Goal: Transaction & Acquisition: Purchase product/service

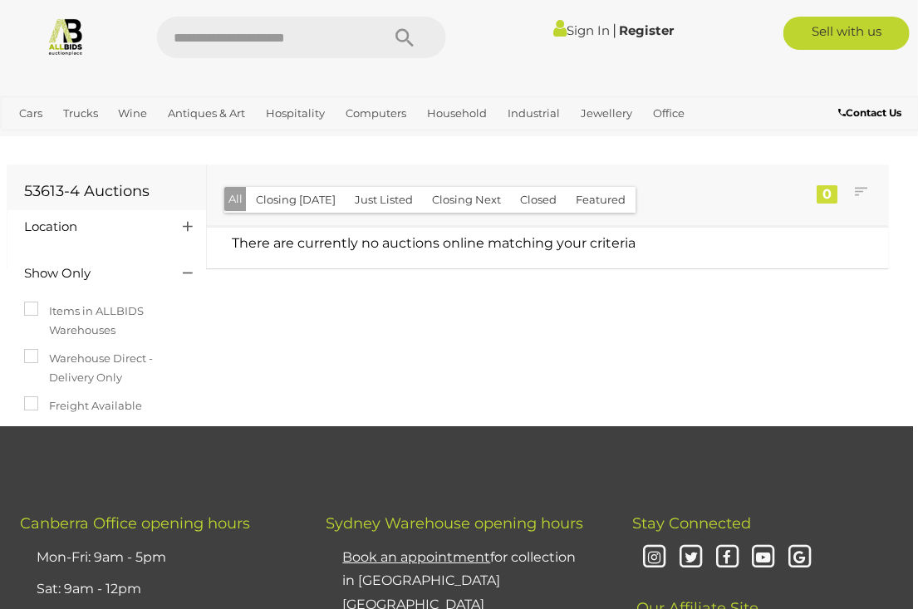
scroll to position [0, 6]
click at [562, 24] on link "Sign In" at bounding box center [581, 30] width 56 height 16
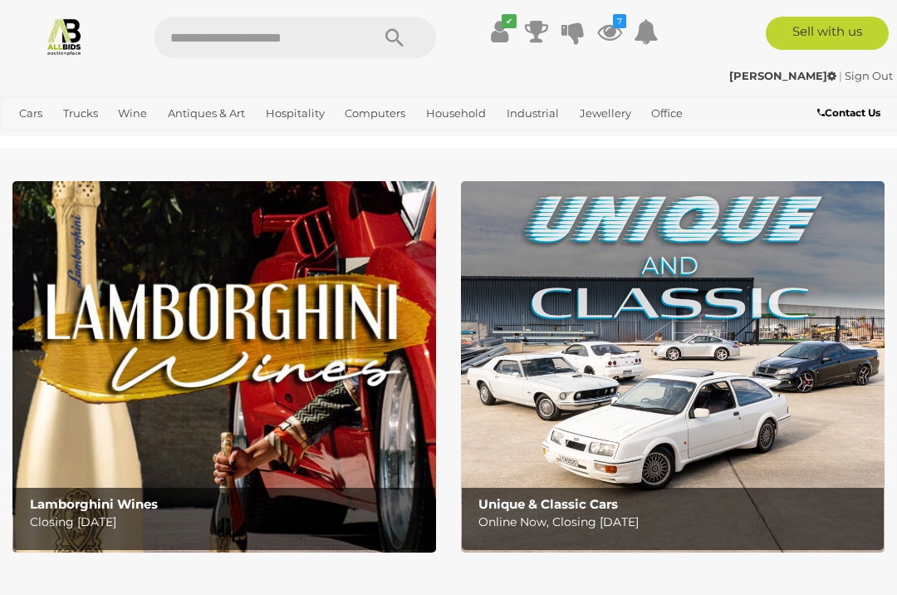
click at [0, 0] on link "View All Antiques & Art Auctions" at bounding box center [0, 0] width 0 height 0
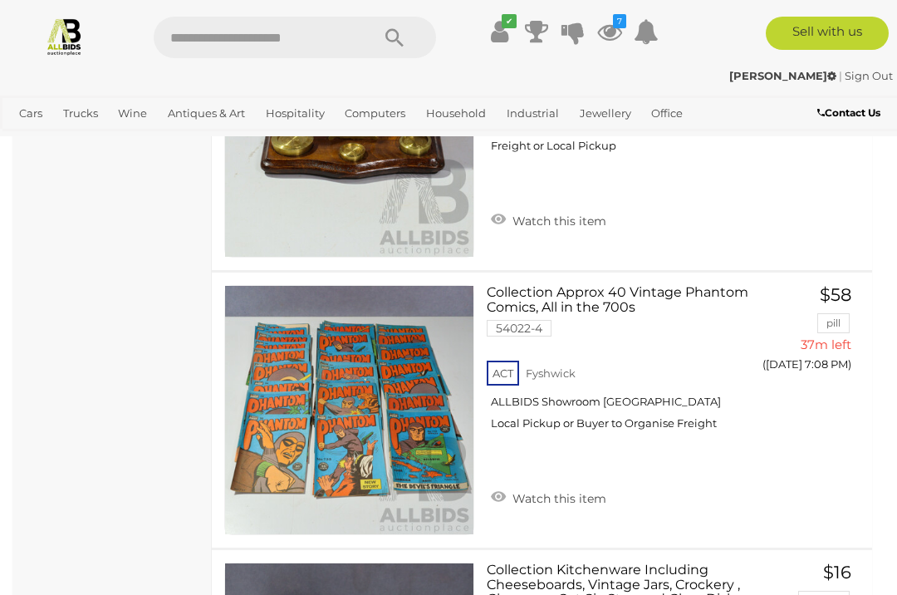
scroll to position [13229, 0]
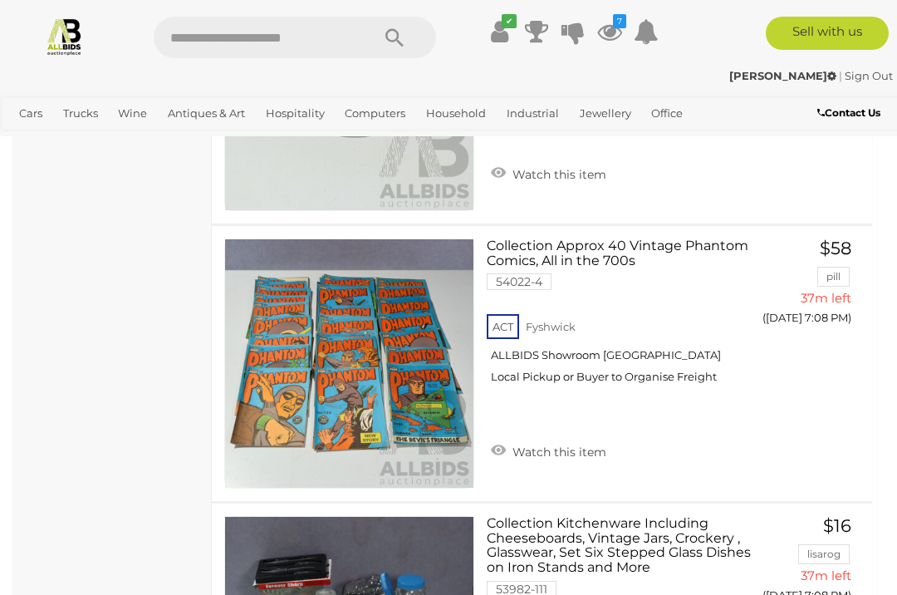
click at [0, 0] on link "Antiques & Vintage" at bounding box center [0, 0] width 0 height 0
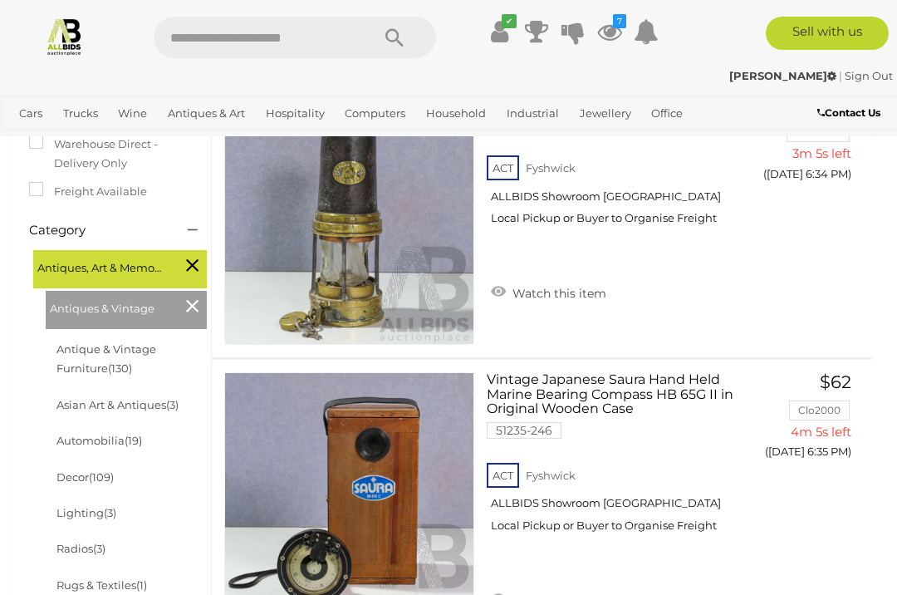
scroll to position [331, 0]
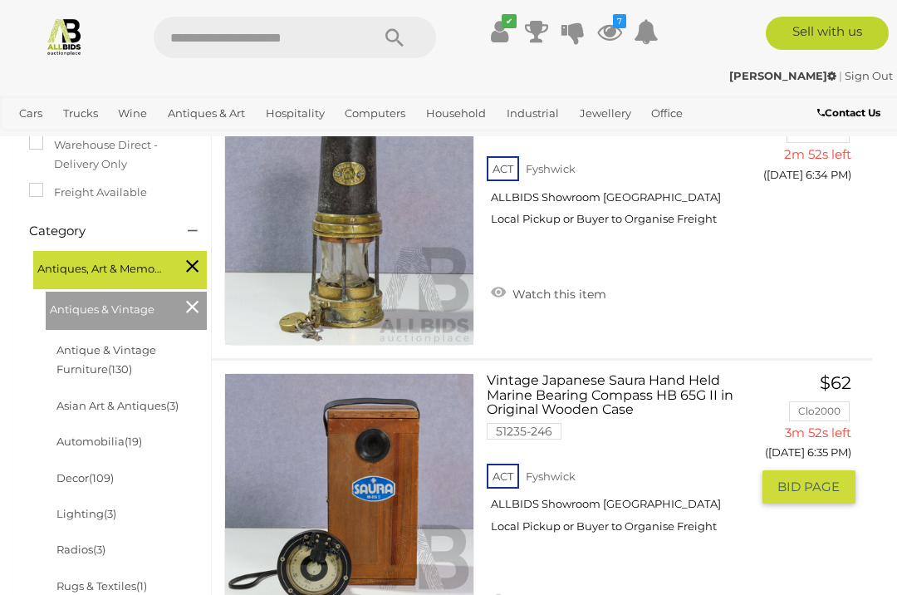
click at [302, 543] on img at bounding box center [349, 498] width 248 height 248
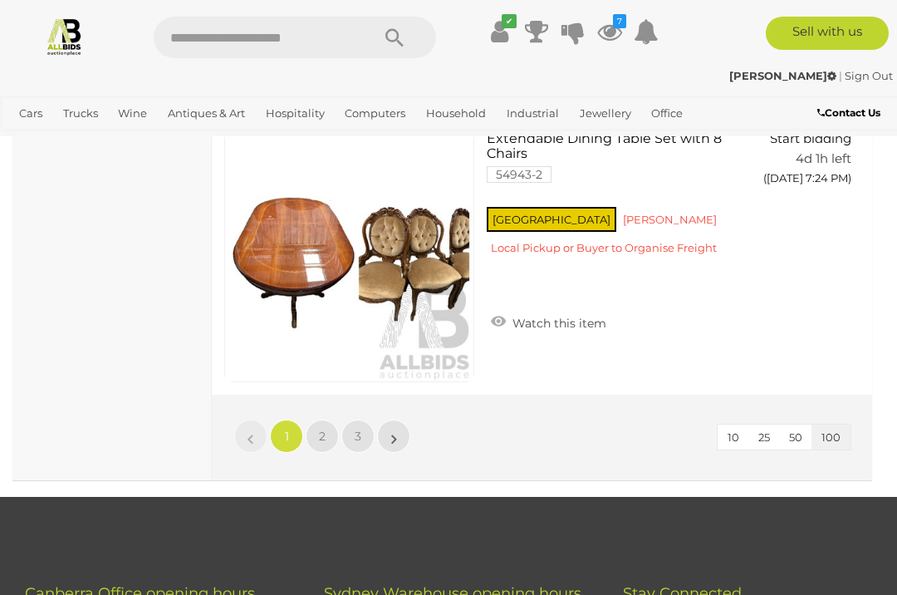
scroll to position [28110, 0]
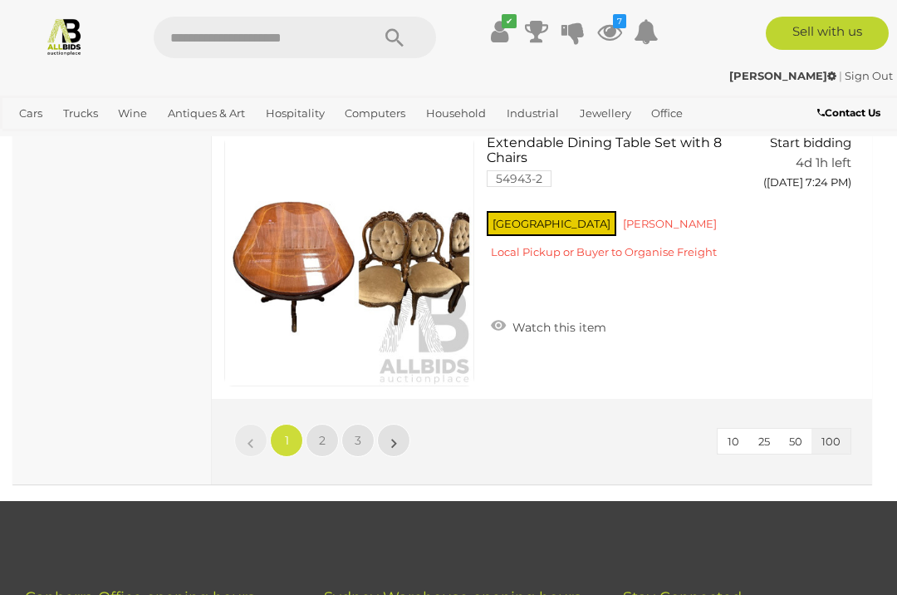
click at [323, 433] on span "2" at bounding box center [322, 440] width 7 height 15
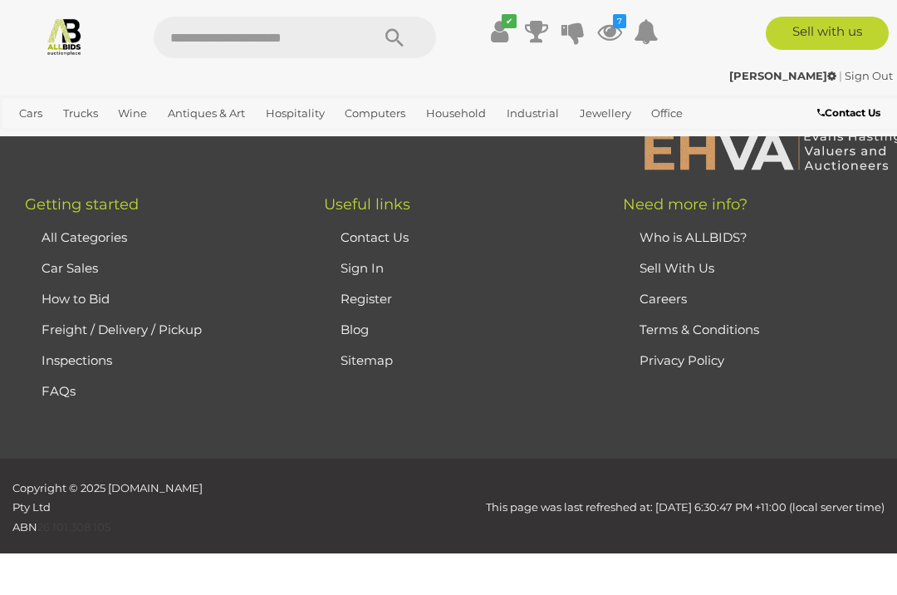
scroll to position [243, 0]
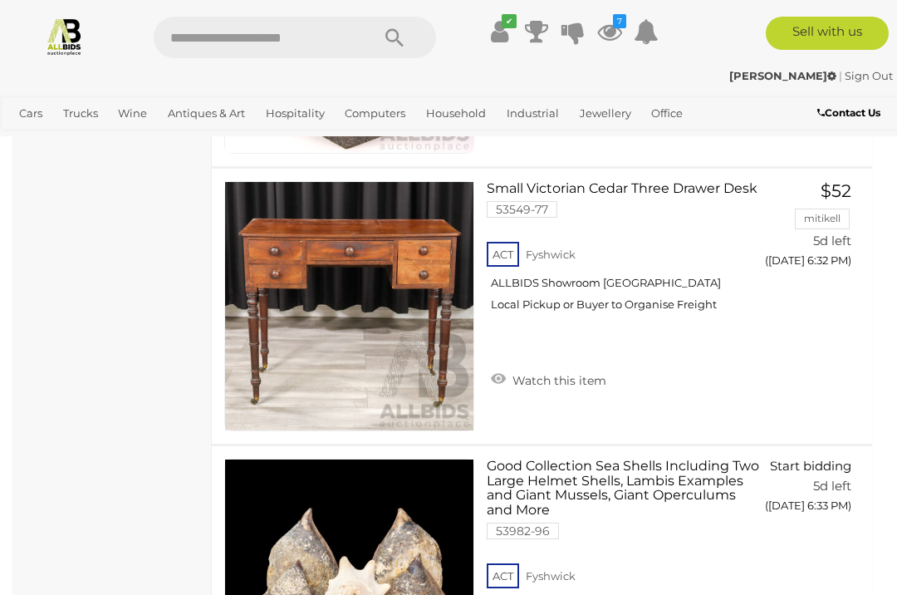
scroll to position [14149, 0]
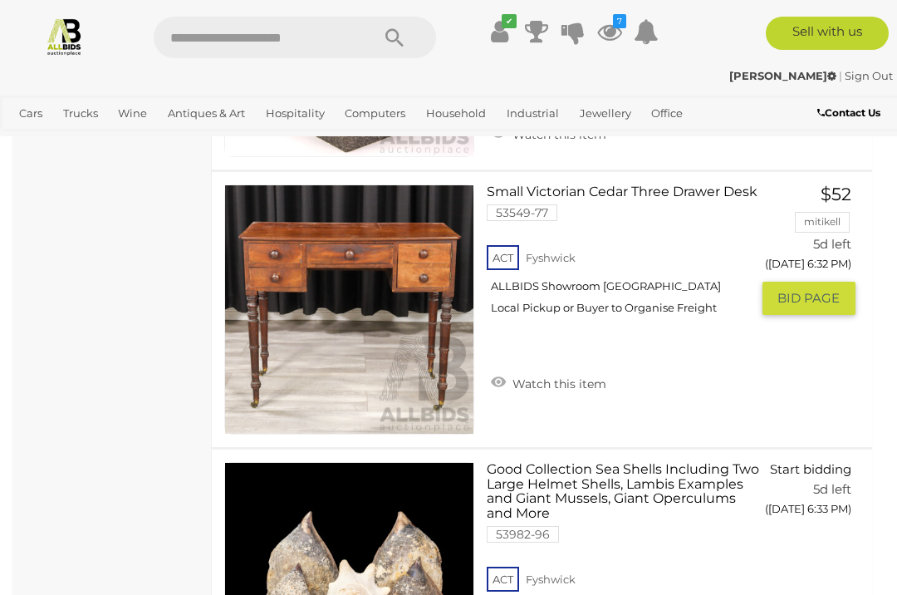
click at [522, 371] on link "Watch this item" at bounding box center [549, 382] width 124 height 25
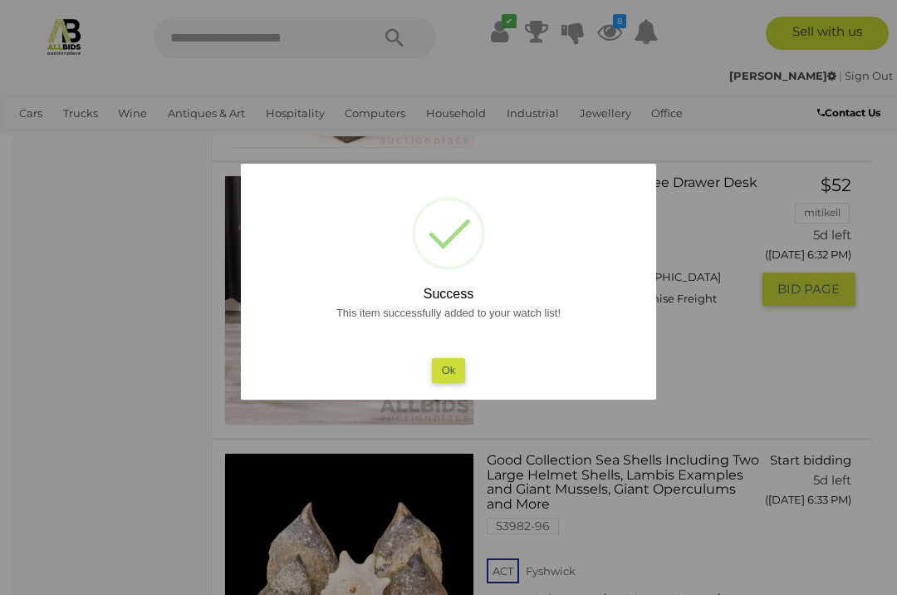
click at [447, 382] on button "Ok" at bounding box center [449, 370] width 34 height 24
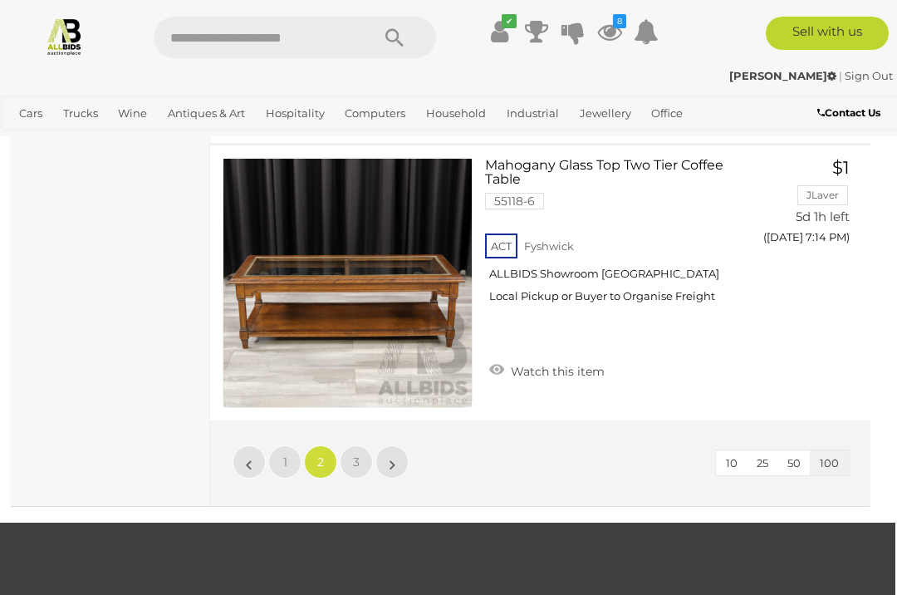
scroll to position [28013, 2]
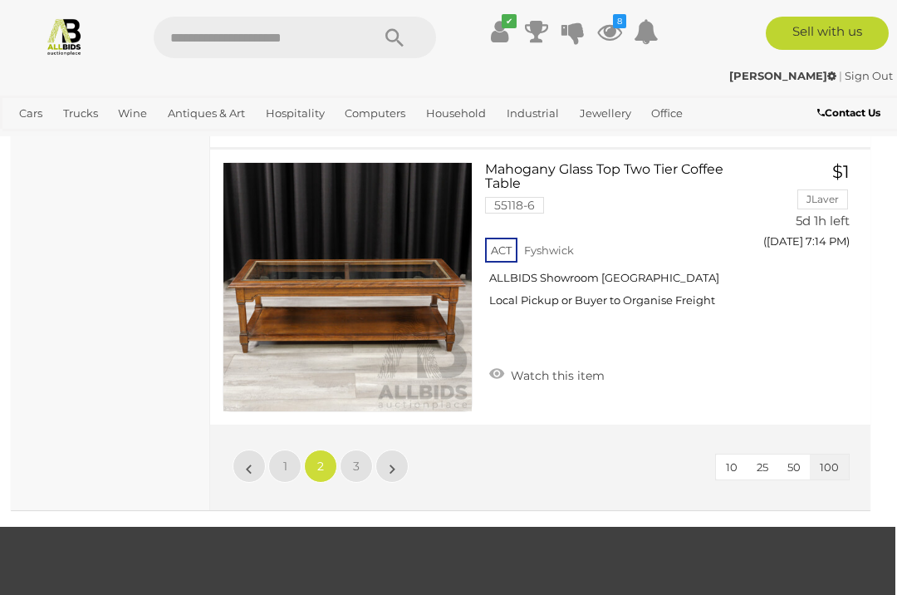
click at [346, 449] on link "3" at bounding box center [356, 465] width 33 height 33
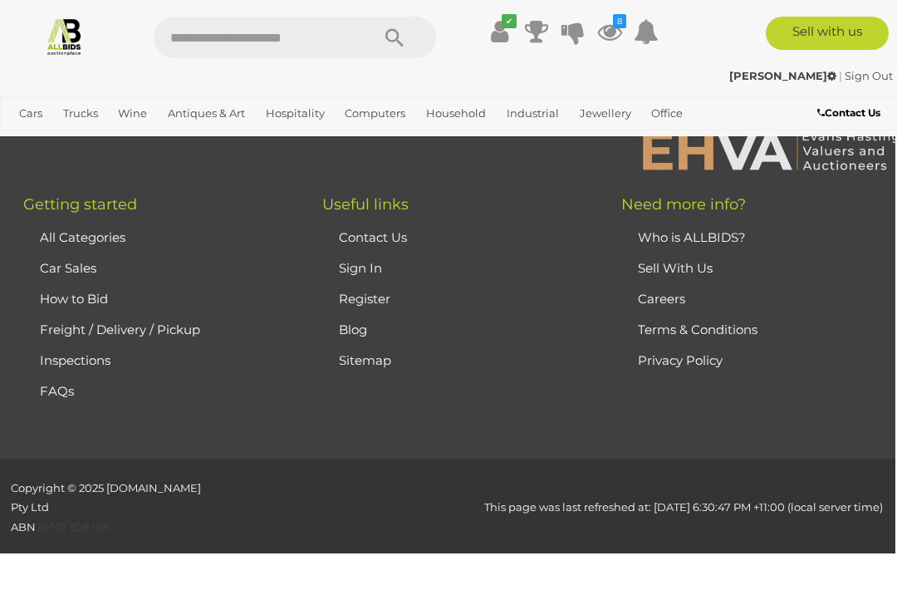
scroll to position [243, 0]
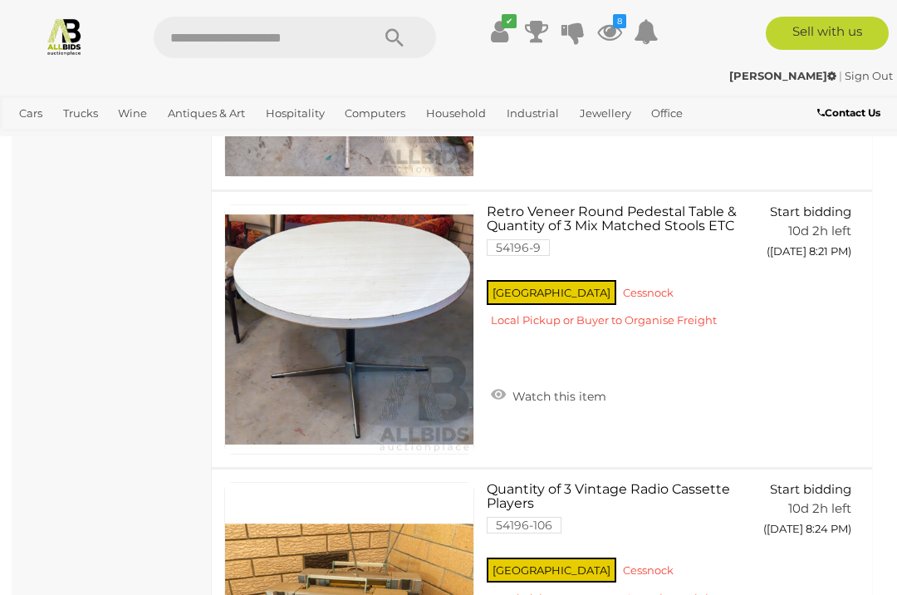
scroll to position [16411, 0]
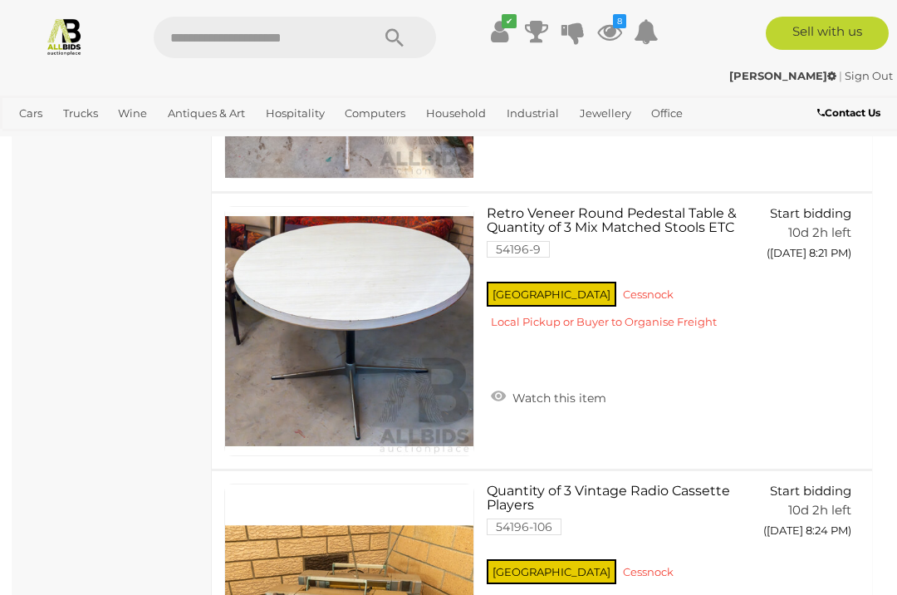
click at [0, 0] on link "Home Electronics & Entertainment" at bounding box center [0, 0] width 0 height 0
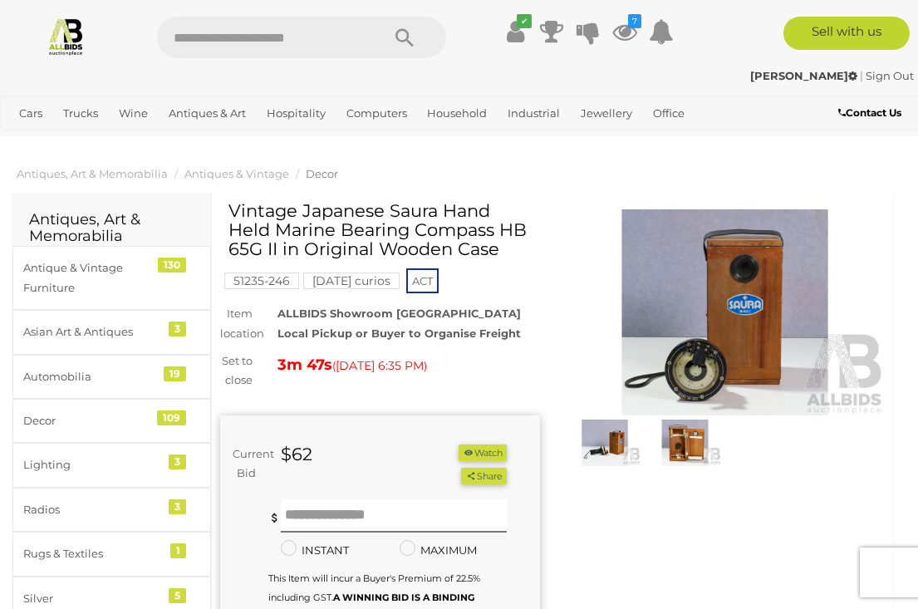
click at [742, 337] on img at bounding box center [725, 312] width 320 height 206
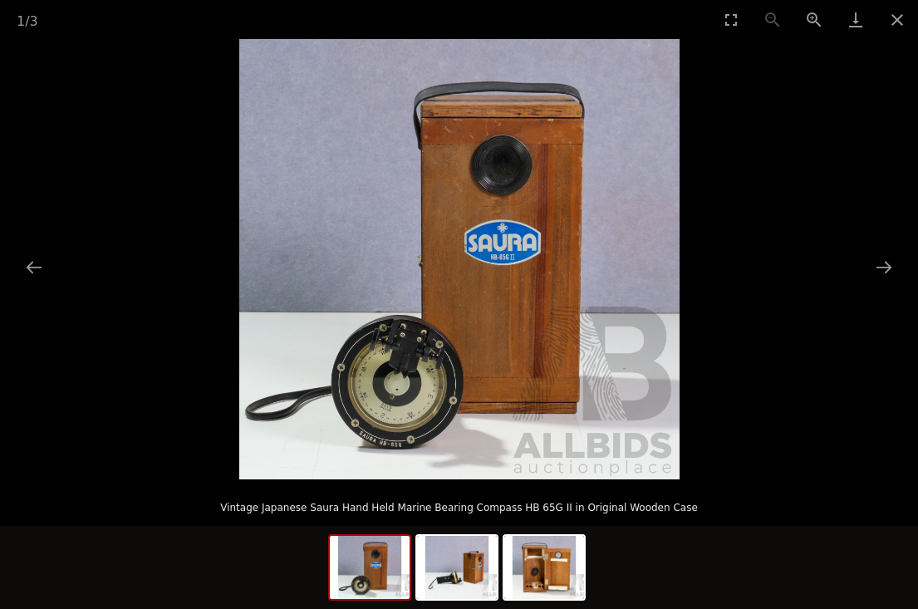
click at [447, 557] on img at bounding box center [457, 567] width 80 height 63
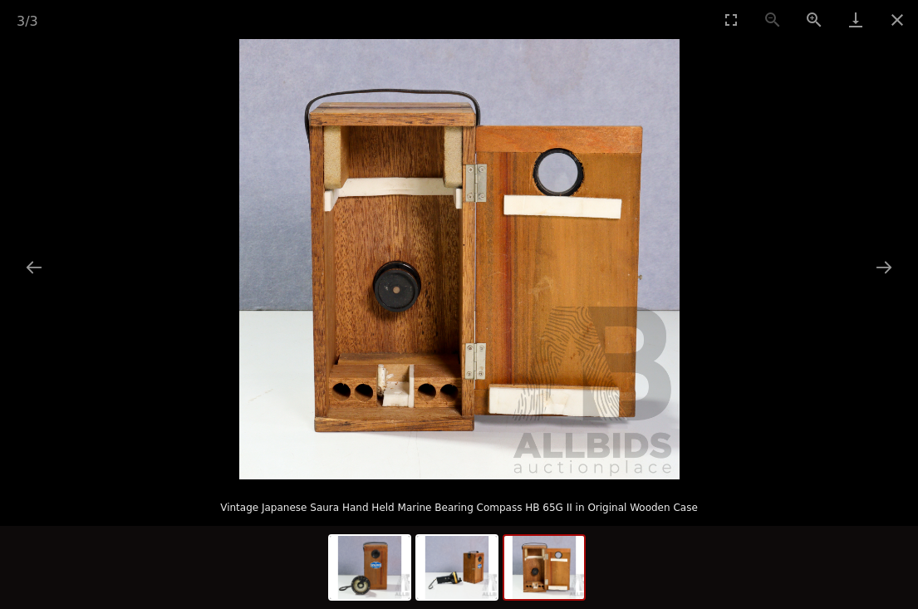
click at [889, 37] on button "Close gallery" at bounding box center [897, 19] width 42 height 39
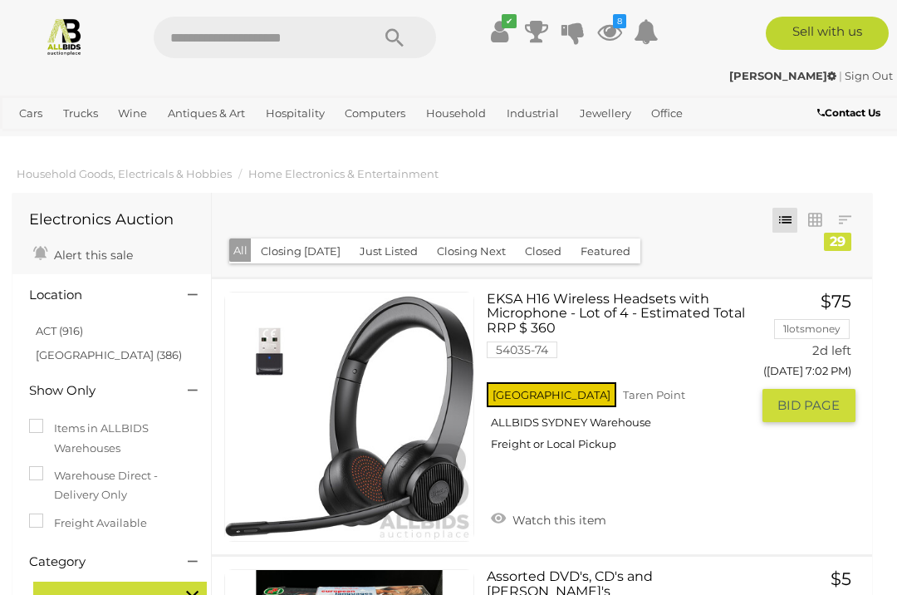
click at [67, 330] on link "ACT (916)" at bounding box center [59, 330] width 47 height 13
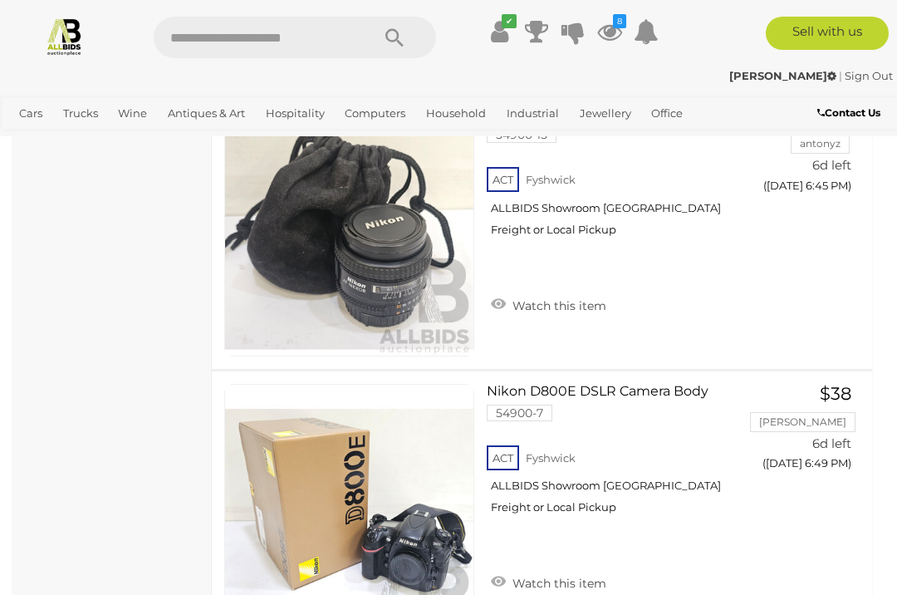
scroll to position [1321, 0]
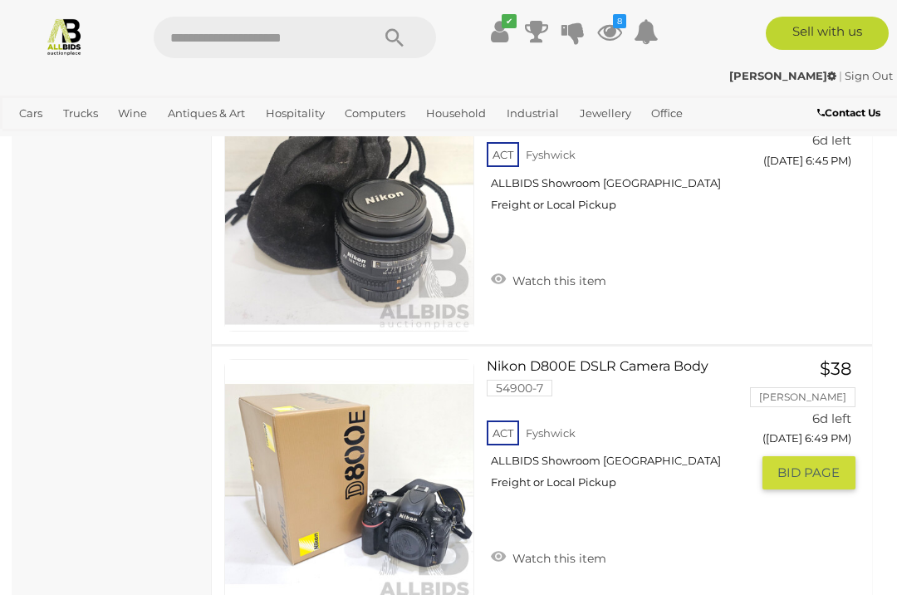
click at [502, 555] on link "Watch this item" at bounding box center [549, 556] width 124 height 25
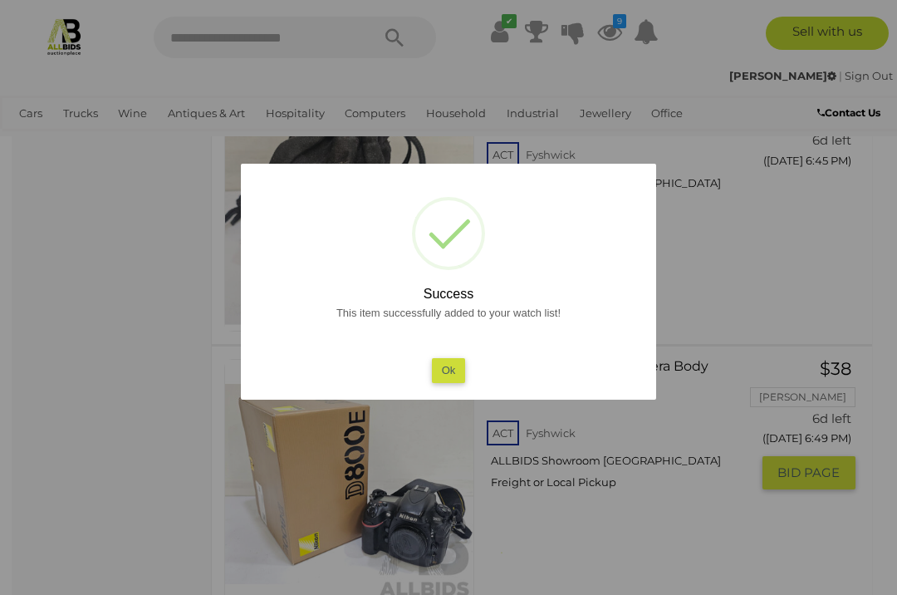
click at [454, 381] on button "Ok" at bounding box center [449, 370] width 34 height 24
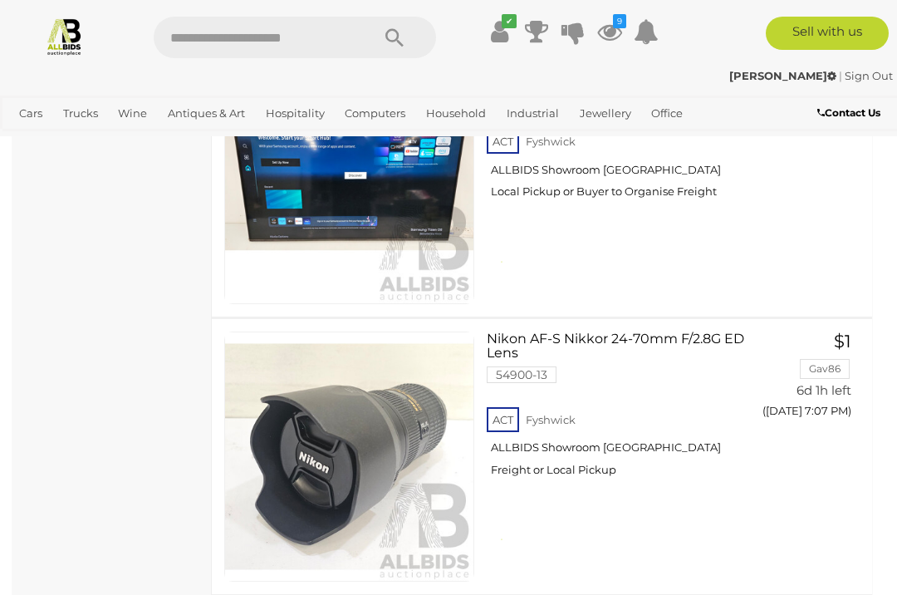
scroll to position [1909, 0]
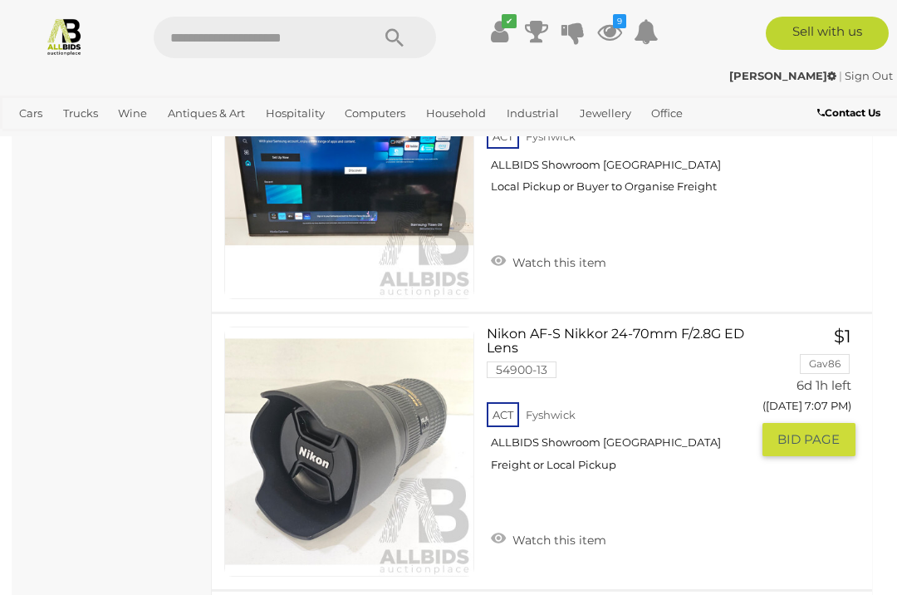
click at [517, 537] on link "Watch this item" at bounding box center [549, 538] width 124 height 25
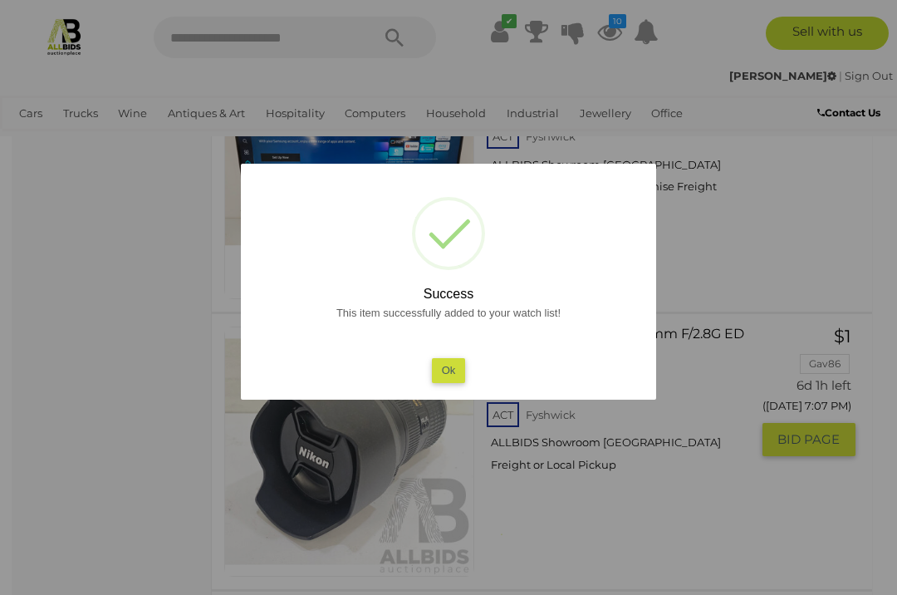
click at [454, 372] on button "Ok" at bounding box center [449, 370] width 34 height 24
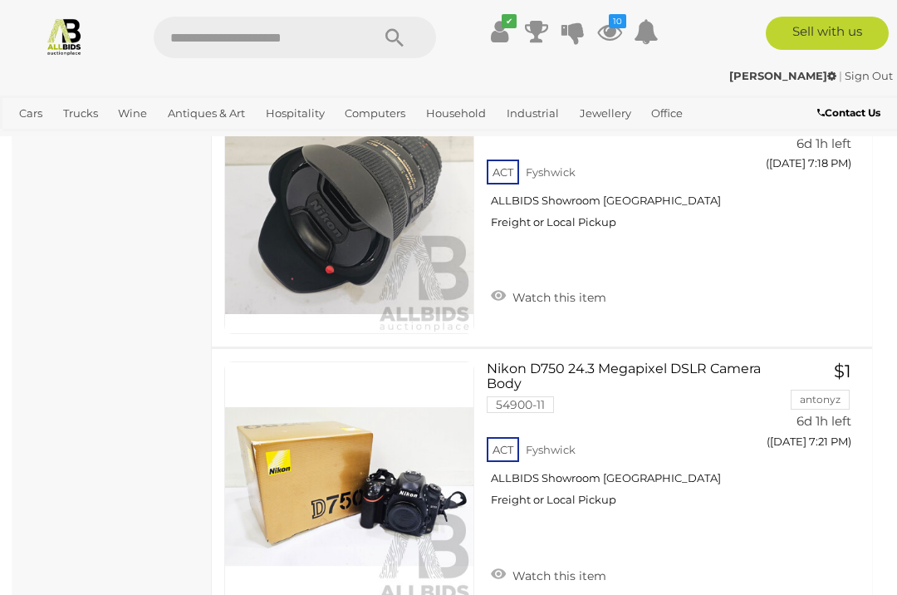
scroll to position [2708, 0]
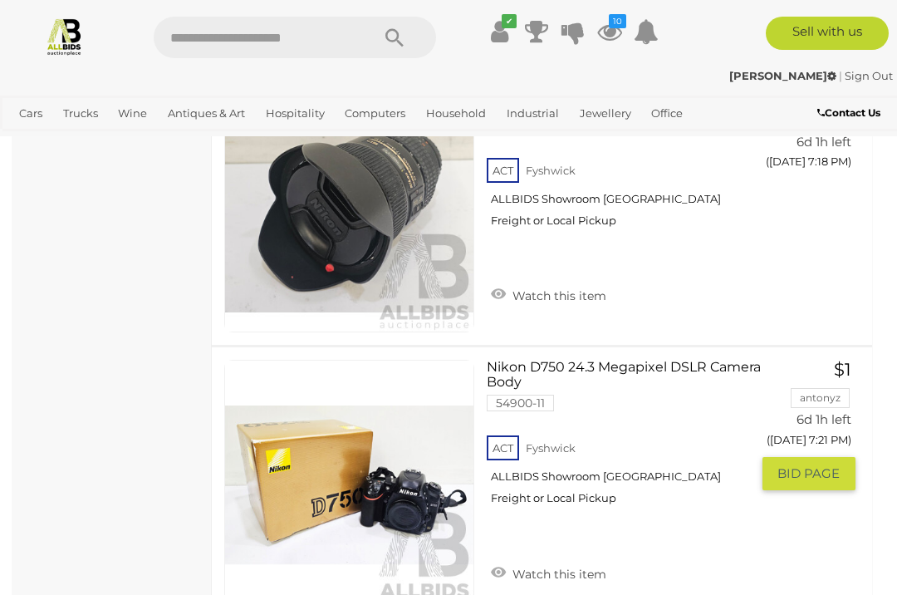
click at [517, 571] on link "Watch this item" at bounding box center [549, 572] width 124 height 25
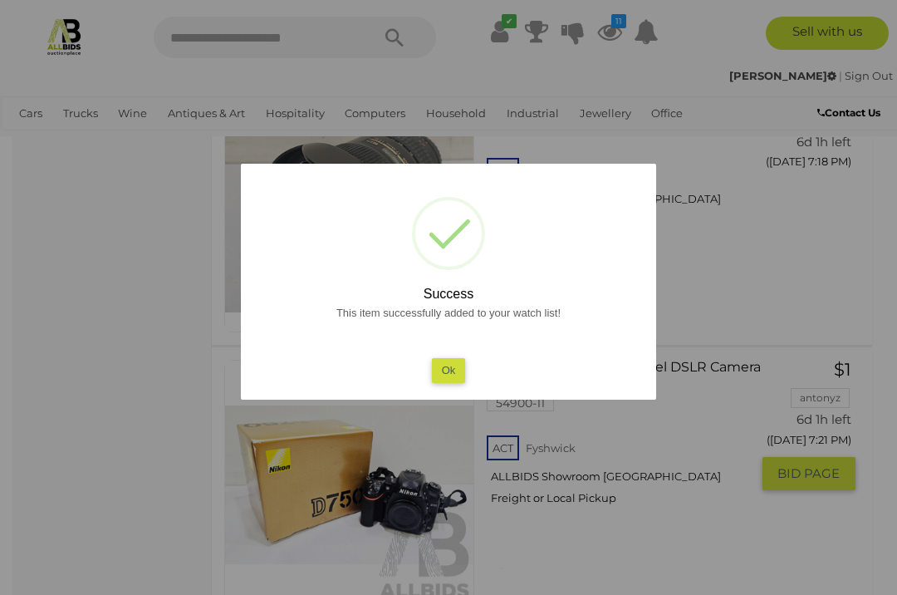
click at [459, 382] on button "Ok" at bounding box center [449, 370] width 34 height 24
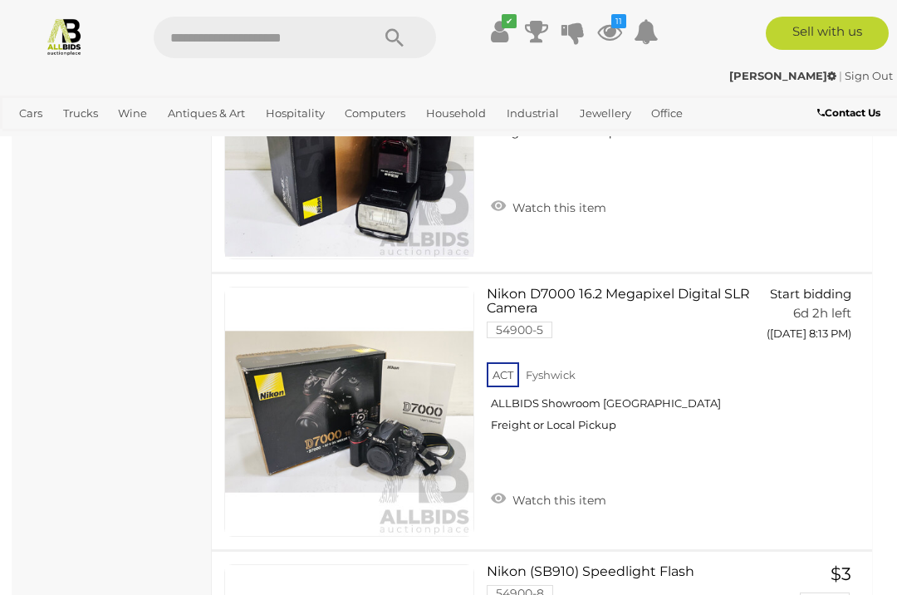
scroll to position [4484, 0]
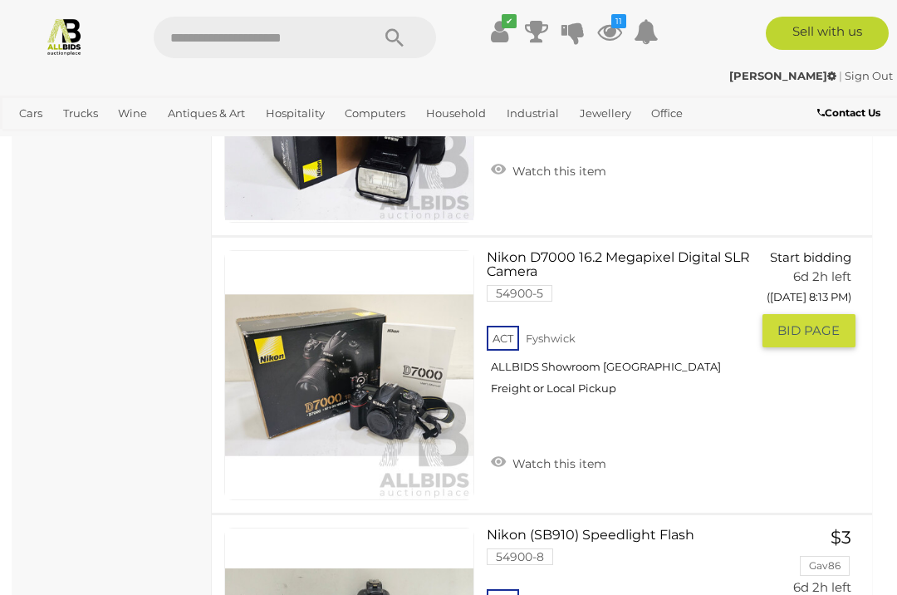
click at [510, 454] on link "Watch this item" at bounding box center [549, 461] width 124 height 25
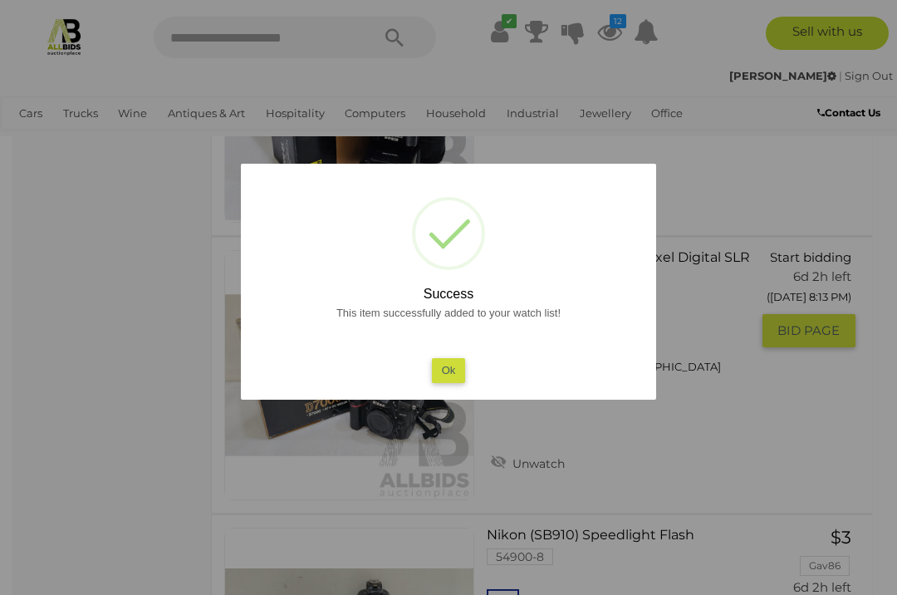
click at [461, 376] on button "Ok" at bounding box center [449, 370] width 34 height 24
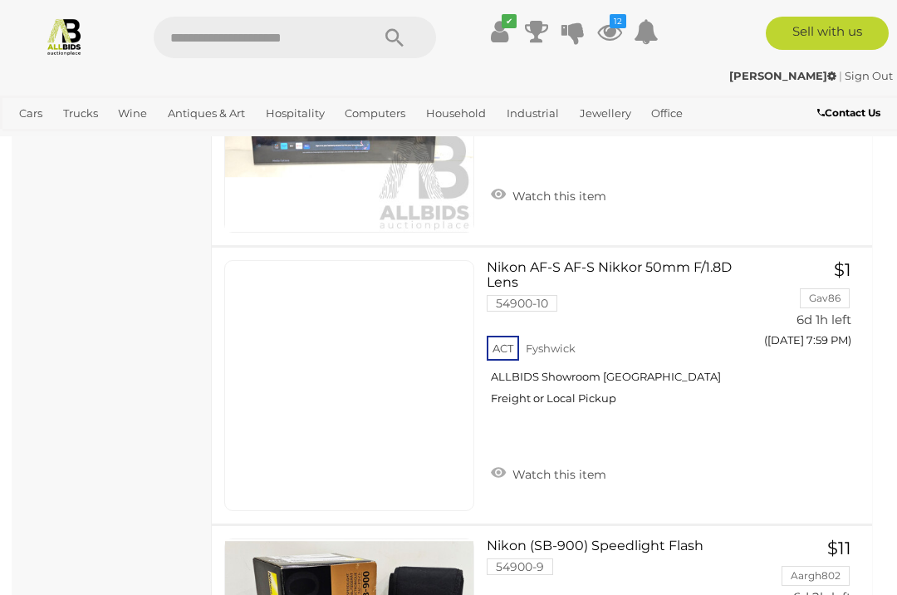
scroll to position [3884, 0]
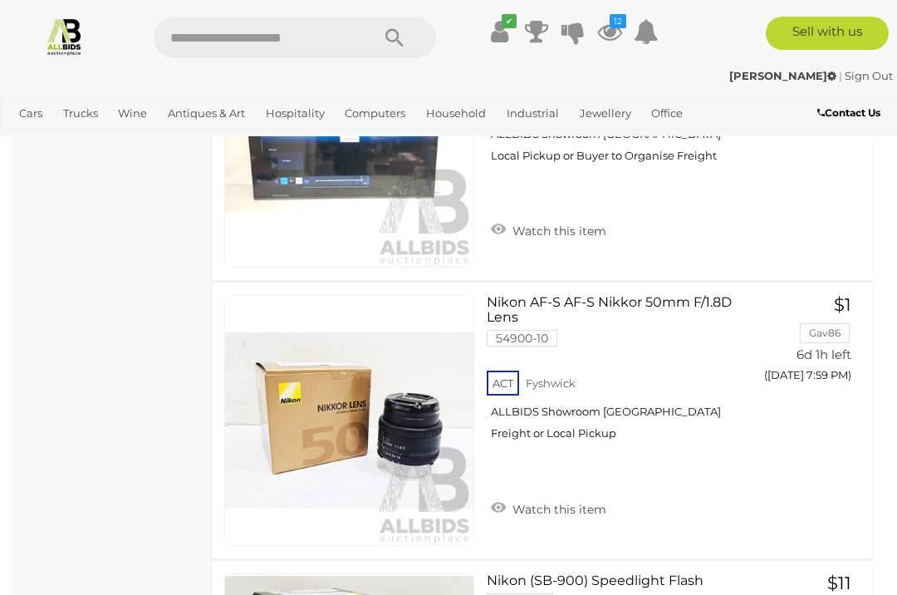
click at [0, 0] on link "Tools & Hardware" at bounding box center [0, 0] width 0 height 0
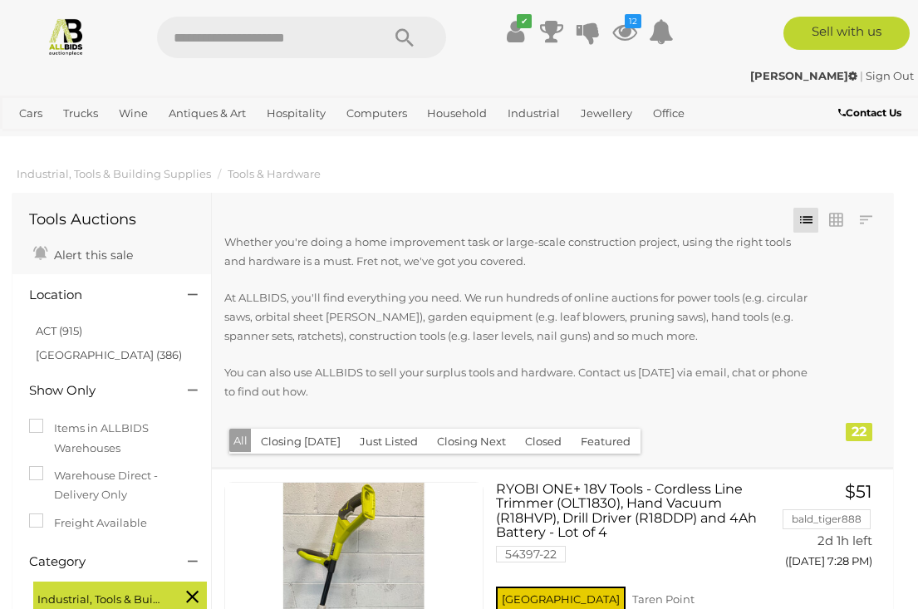
click at [54, 325] on link "ACT (915)" at bounding box center [59, 330] width 47 height 13
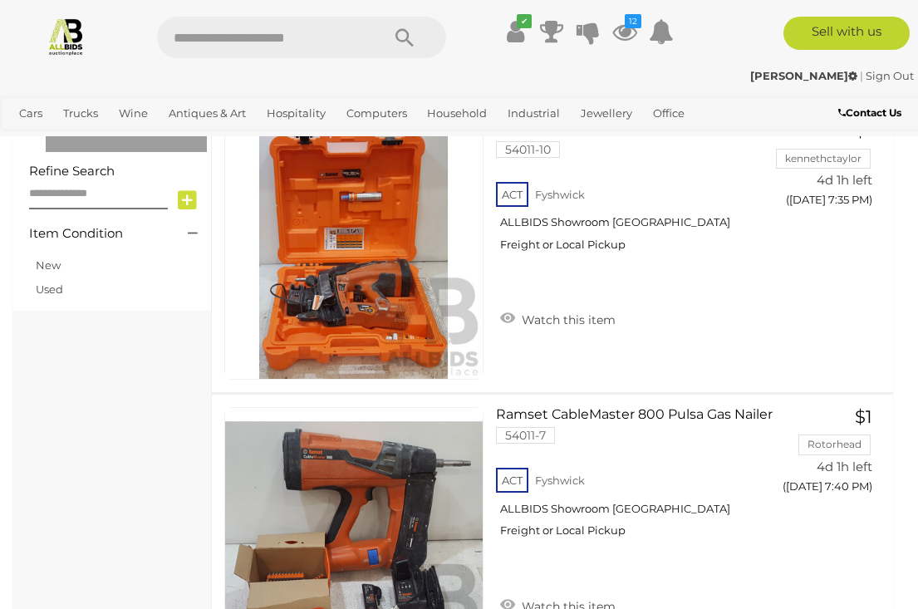
scroll to position [646, 0]
click at [0, 0] on link "Farm Equipment & Supplies" at bounding box center [0, 0] width 0 height 0
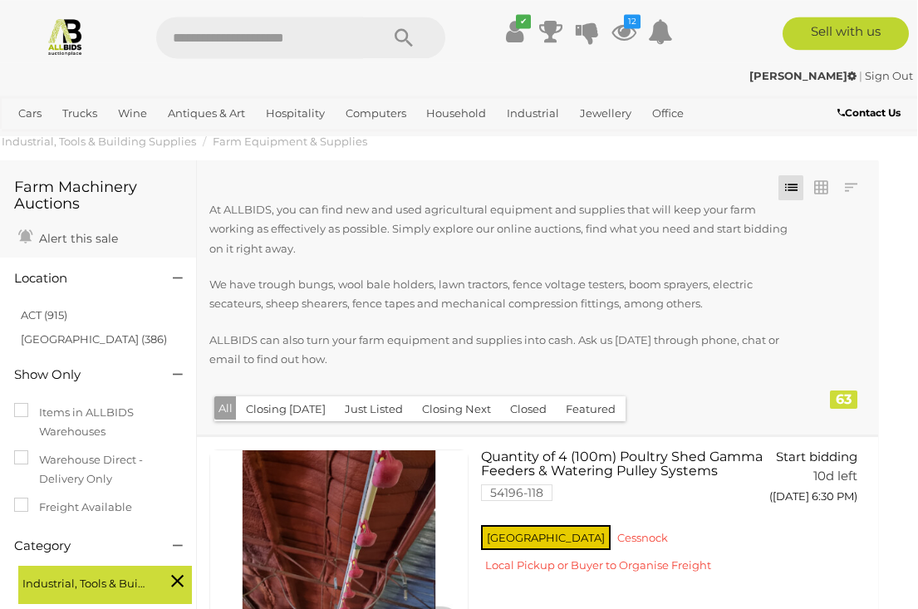
scroll to position [34, 14]
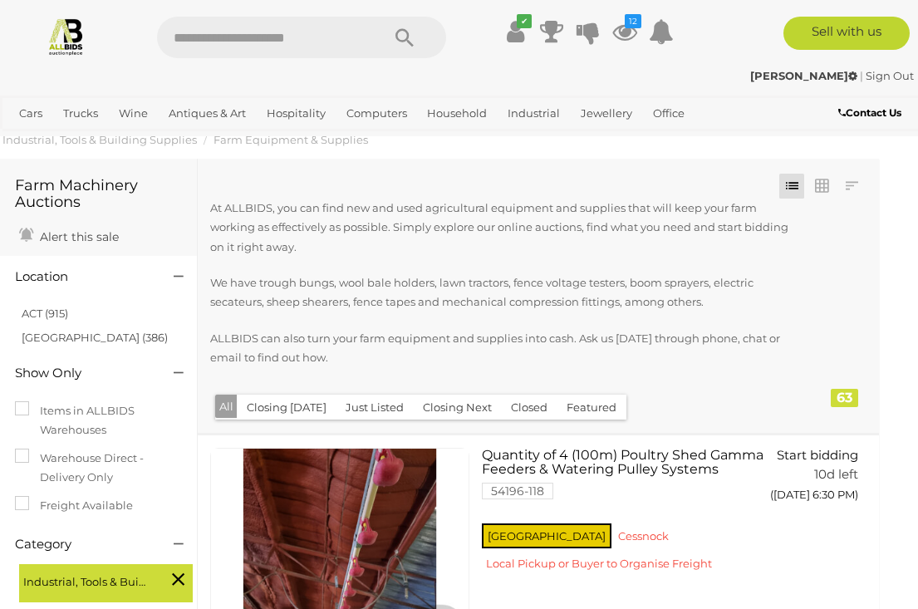
click at [37, 313] on link "ACT (915)" at bounding box center [45, 313] width 47 height 13
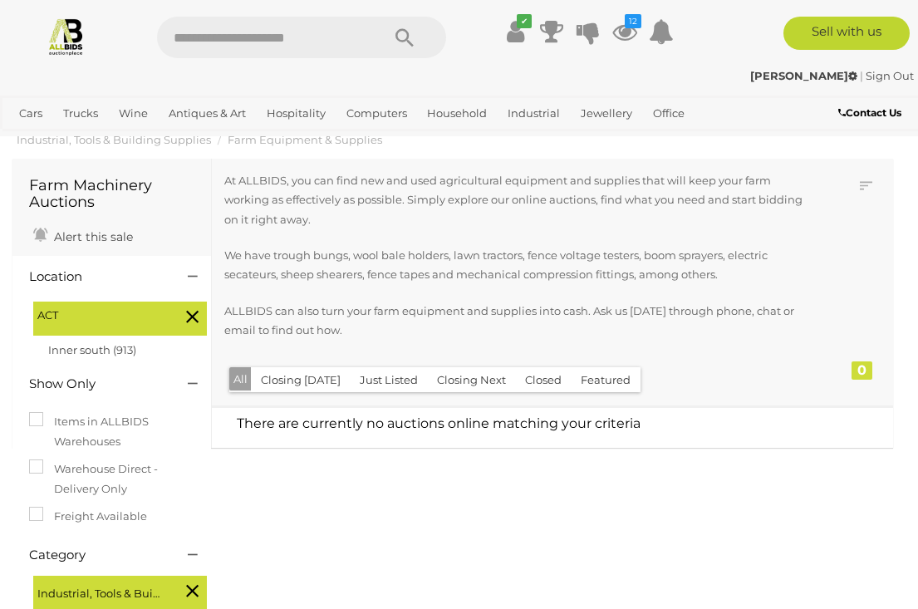
click at [0, 0] on link "Apple" at bounding box center [0, 0] width 0 height 0
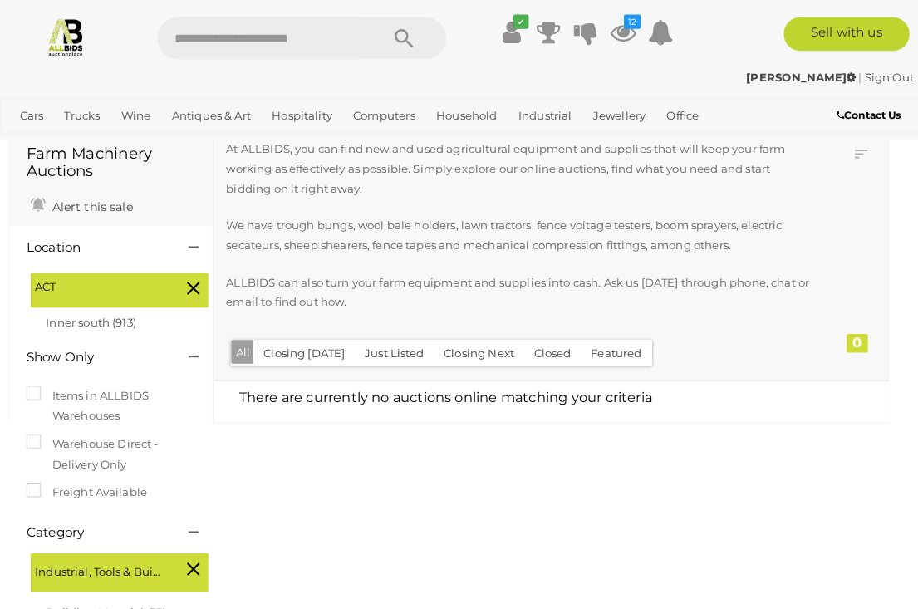
scroll to position [62, 0]
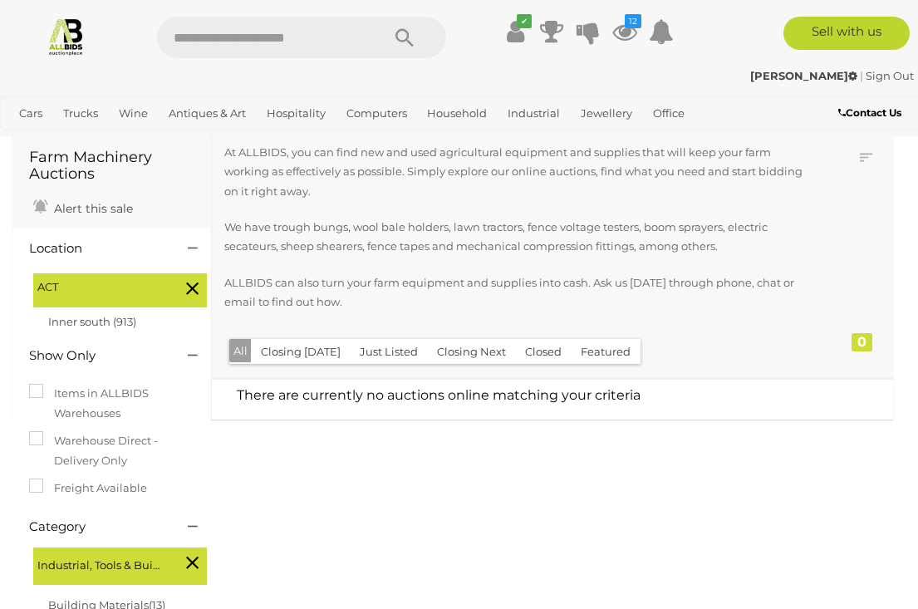
click at [0, 0] on link "Components (Memory, Storage, Cards)" at bounding box center [0, 0] width 0 height 0
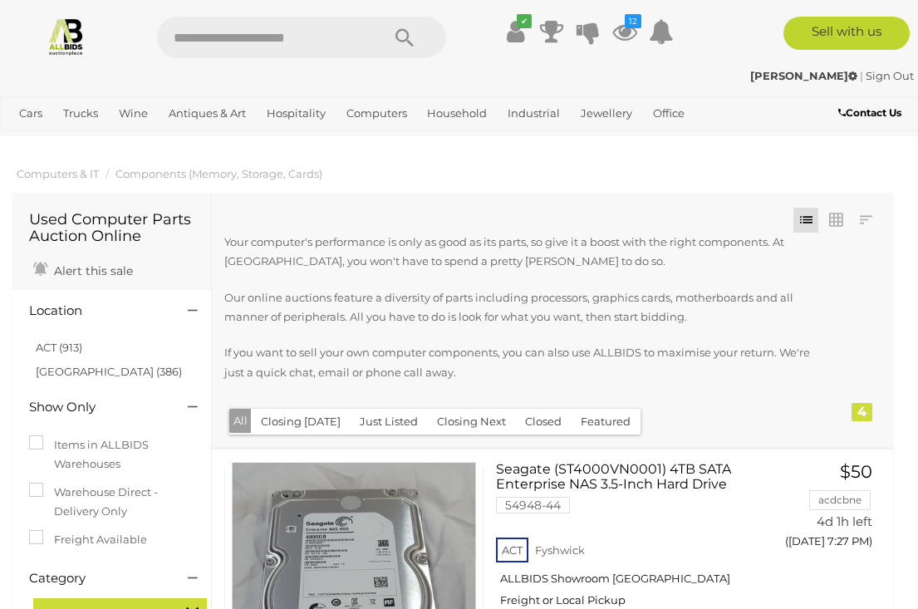
click at [635, 32] on icon at bounding box center [624, 32] width 25 height 30
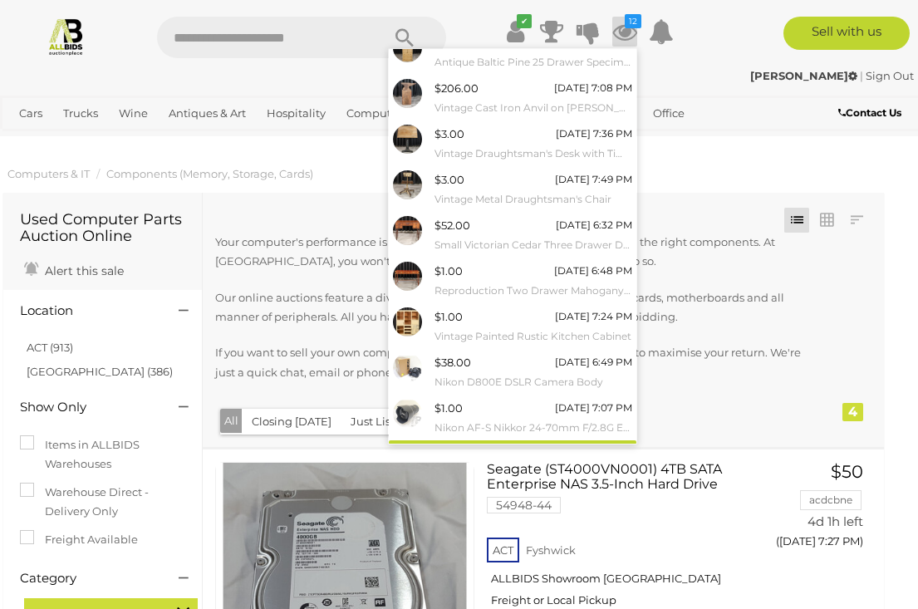
scroll to position [108, 0]
click at [510, 450] on link "View All" at bounding box center [513, 455] width 248 height 29
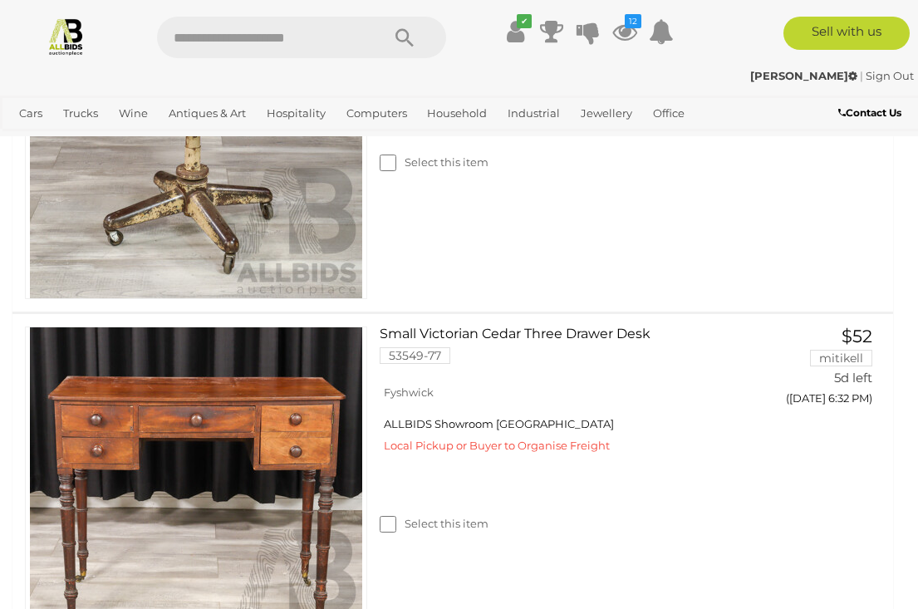
scroll to position [2010, 0]
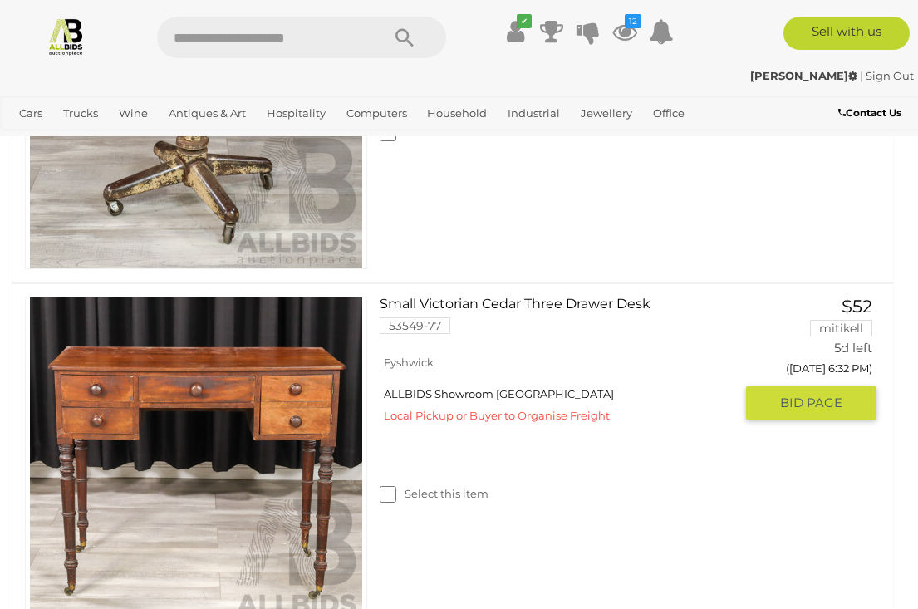
click at [209, 391] on link at bounding box center [196, 464] width 342 height 334
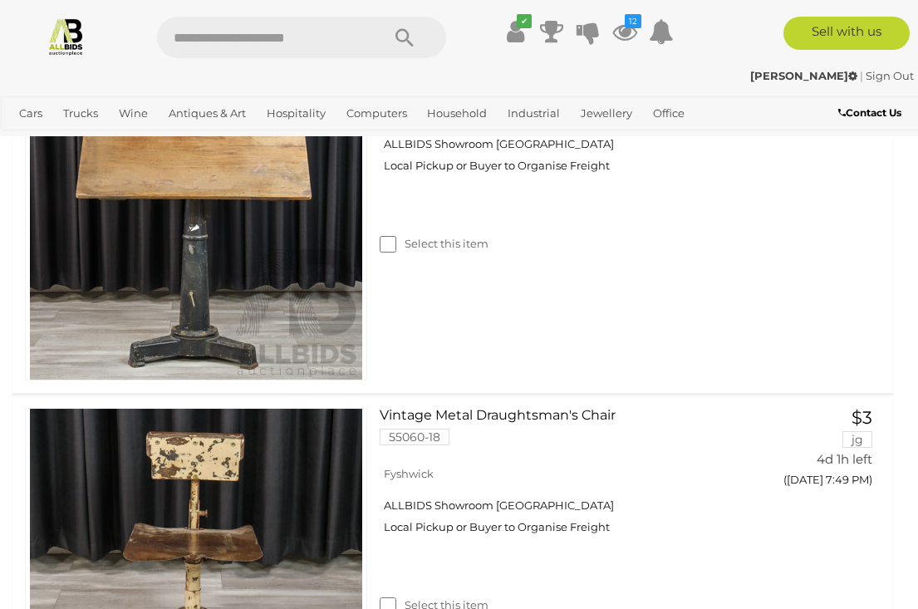
scroll to position [1445, 0]
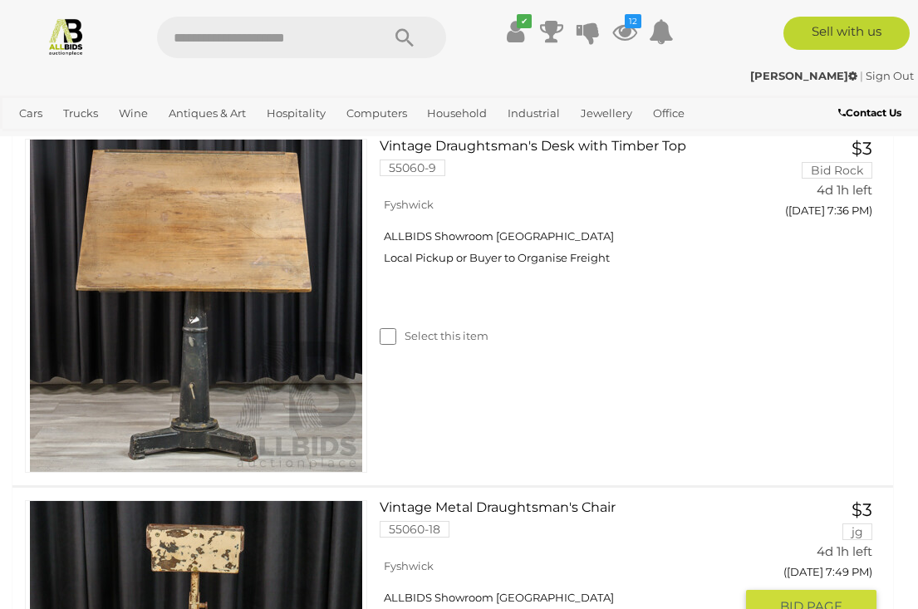
click at [794, 590] on button "GO TO BID PAGE" at bounding box center [811, 606] width 130 height 33
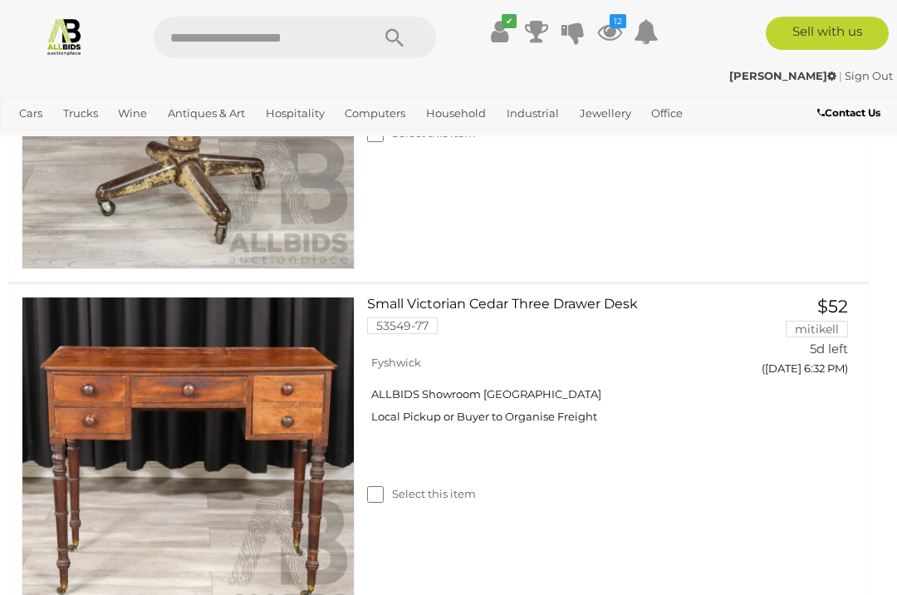
scroll to position [1921, 3]
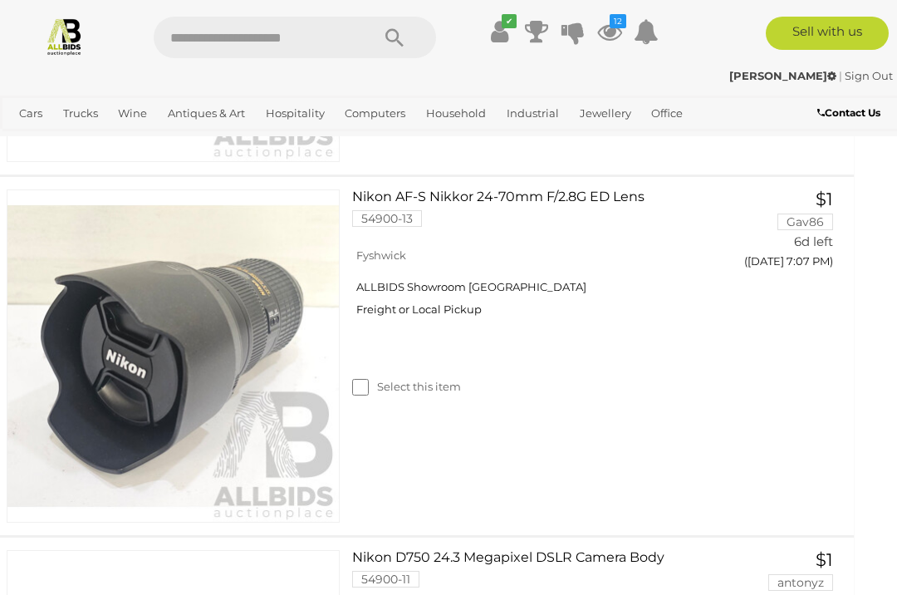
scroll to position [3572, 18]
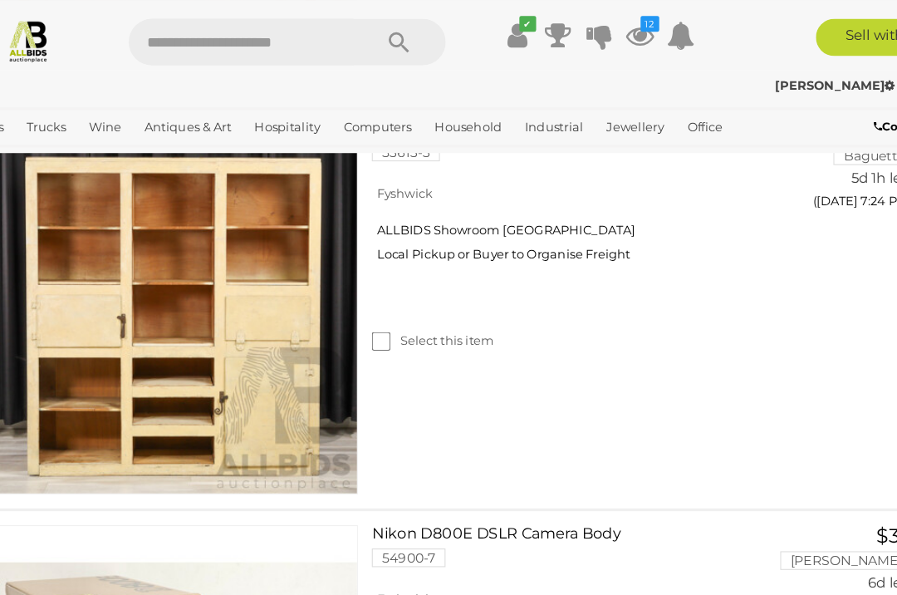
scroll to position [2918, 0]
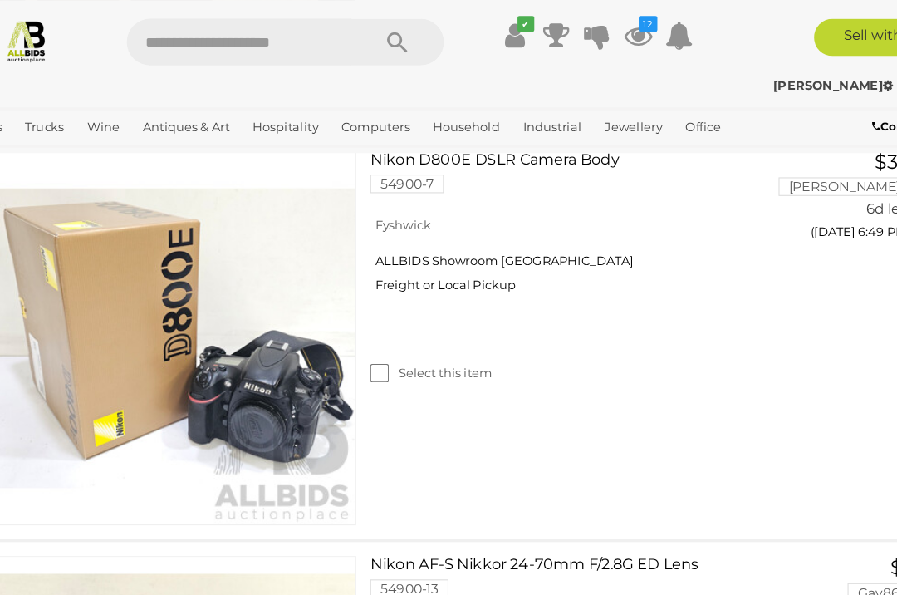
scroll to position [3133, 0]
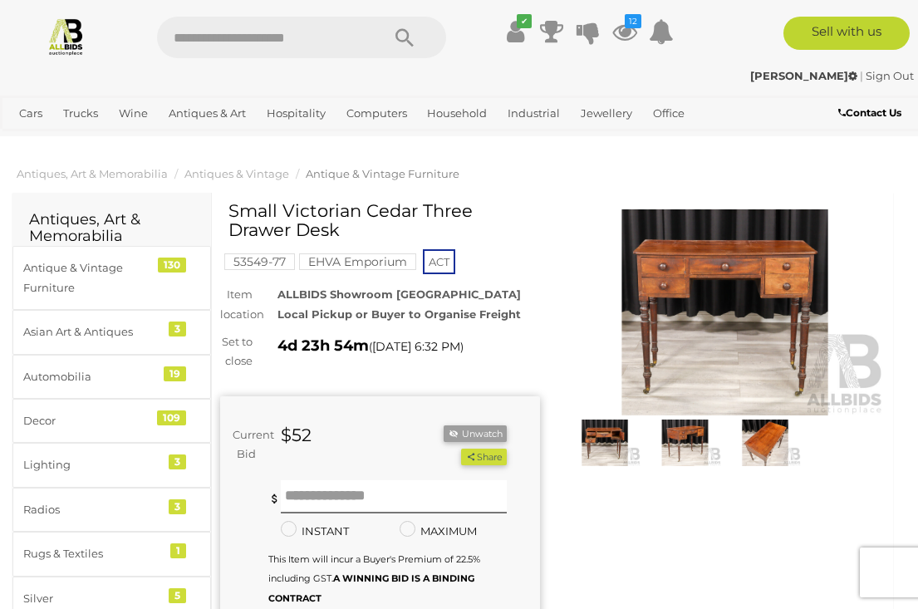
click at [682, 442] on img at bounding box center [684, 443] width 71 height 47
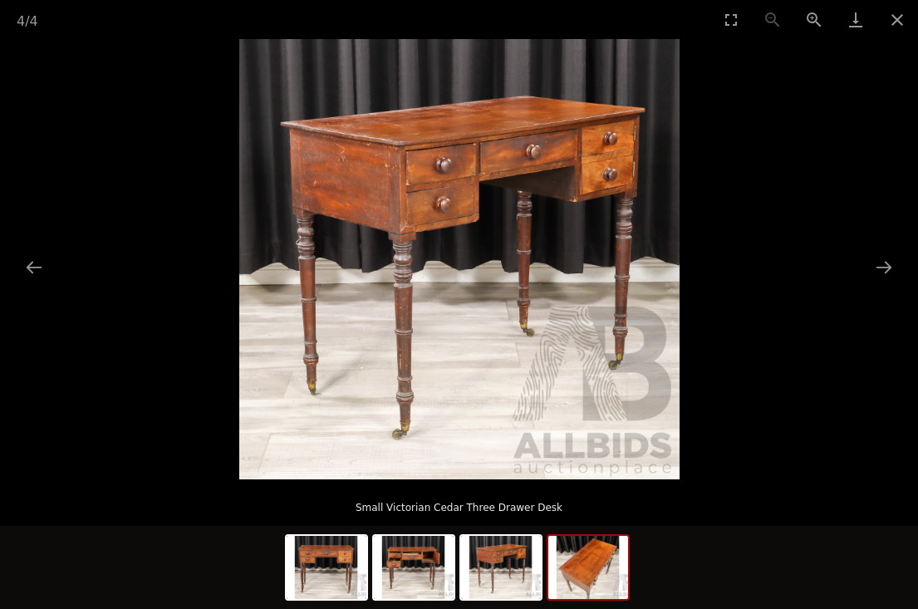
click at [616, 594] on img at bounding box center [588, 567] width 80 height 63
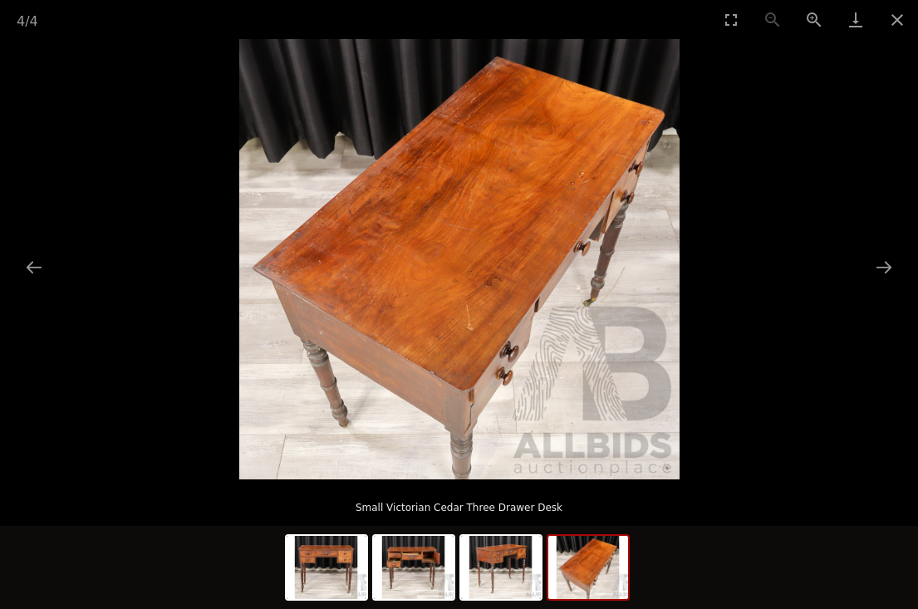
click at [407, 557] on img at bounding box center [414, 567] width 80 height 63
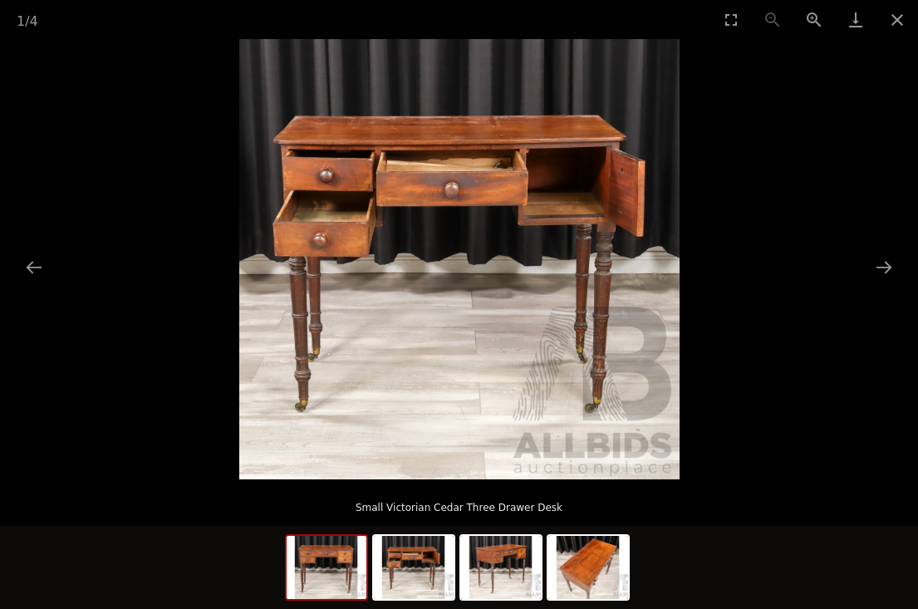
click at [328, 561] on img at bounding box center [327, 567] width 80 height 63
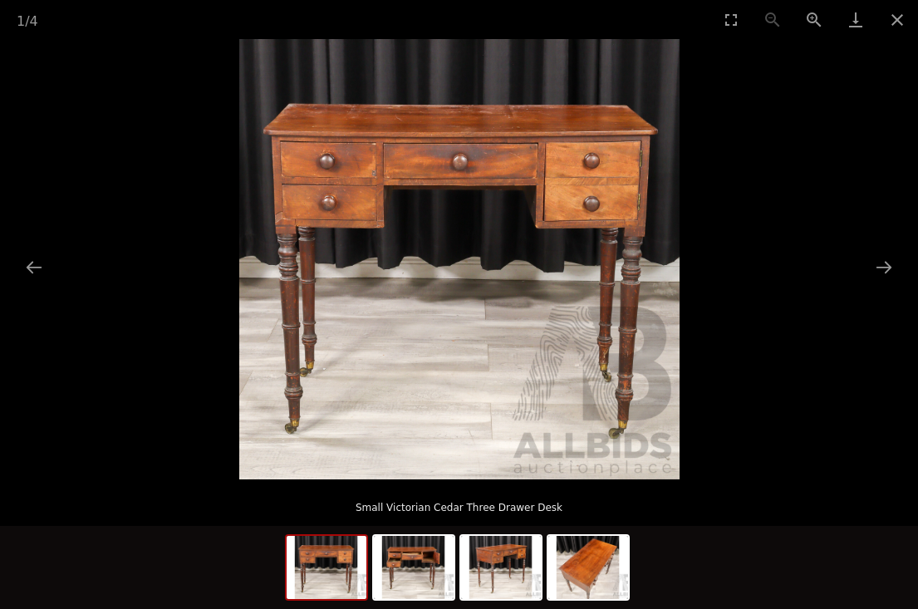
click at [898, 25] on button "Close gallery" at bounding box center [897, 19] width 42 height 39
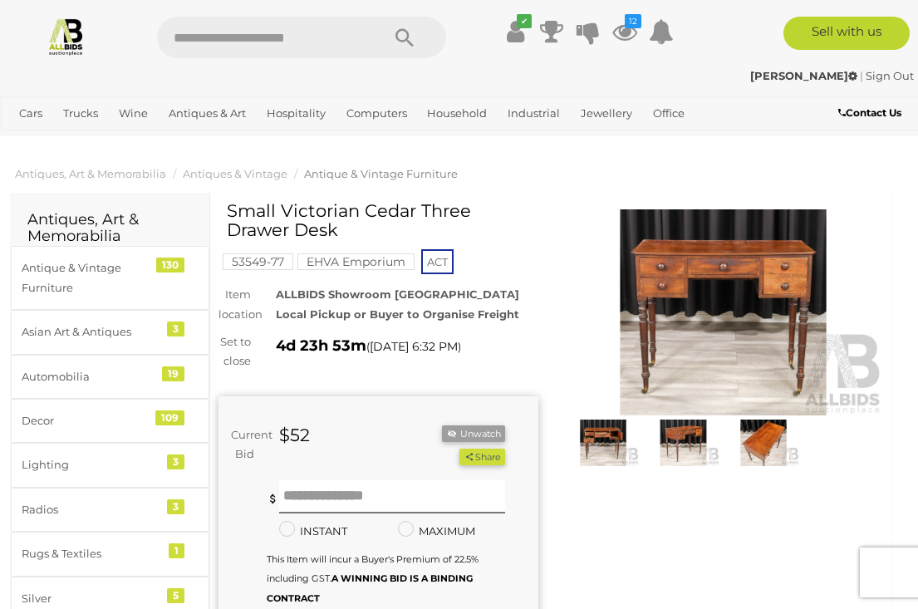
scroll to position [0, 1]
click at [606, 439] on img at bounding box center [603, 443] width 71 height 47
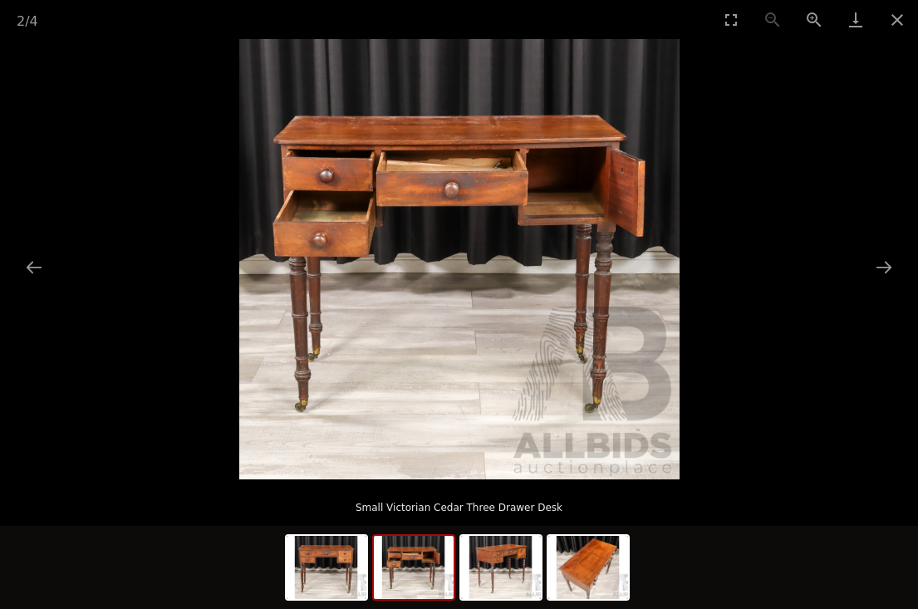
click at [876, 274] on button "Next slide" at bounding box center [883, 267] width 35 height 32
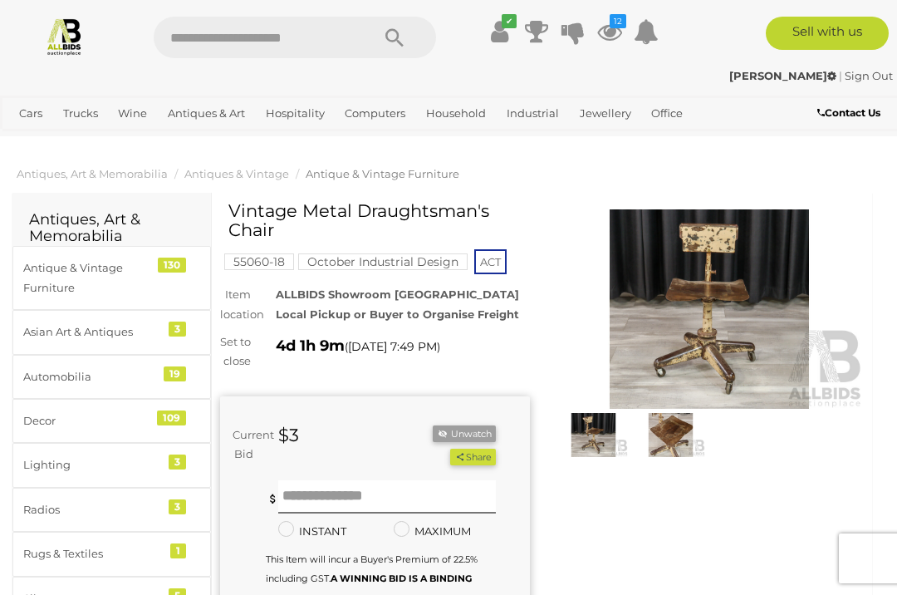
scroll to position [14, 0]
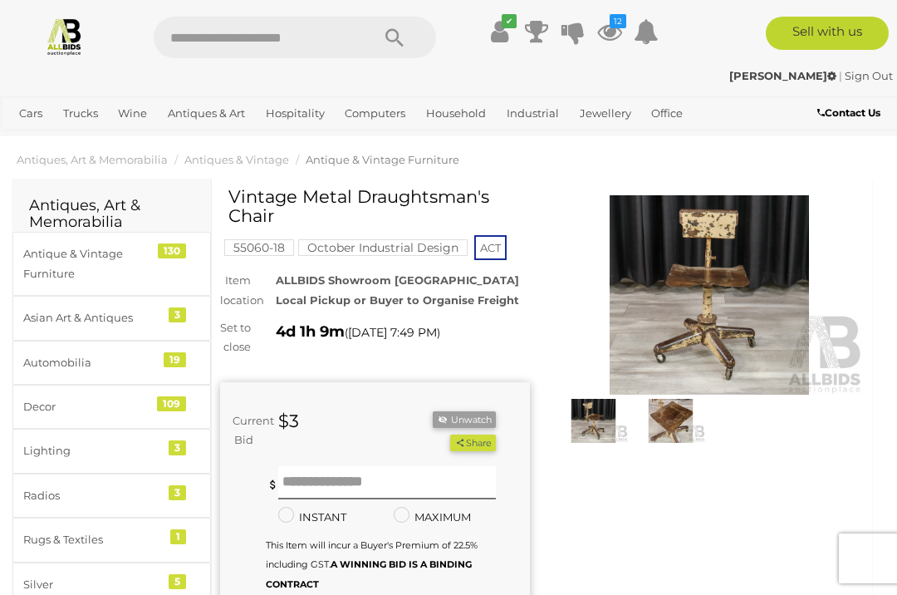
click at [672, 420] on img at bounding box center [670, 421] width 69 height 45
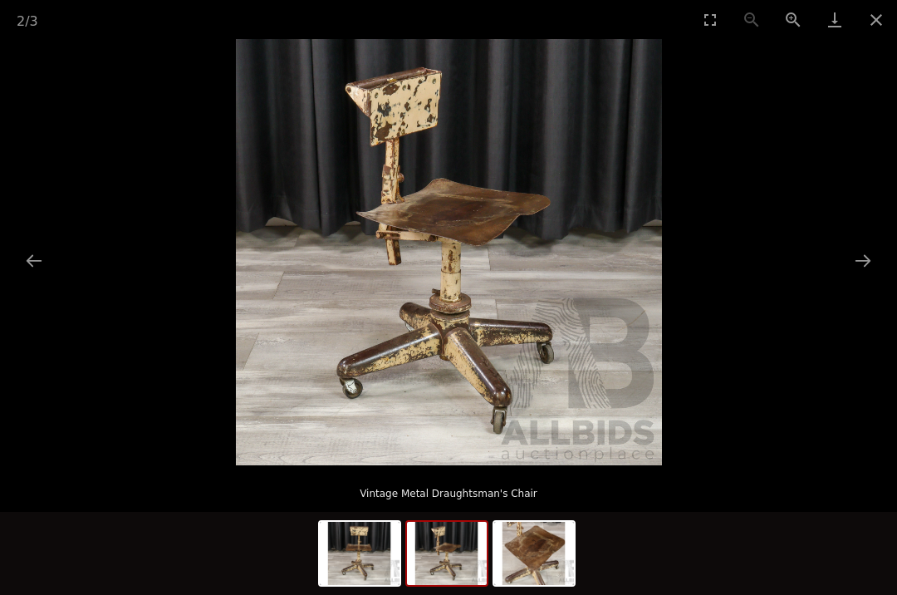
click at [433, 558] on img at bounding box center [447, 553] width 80 height 63
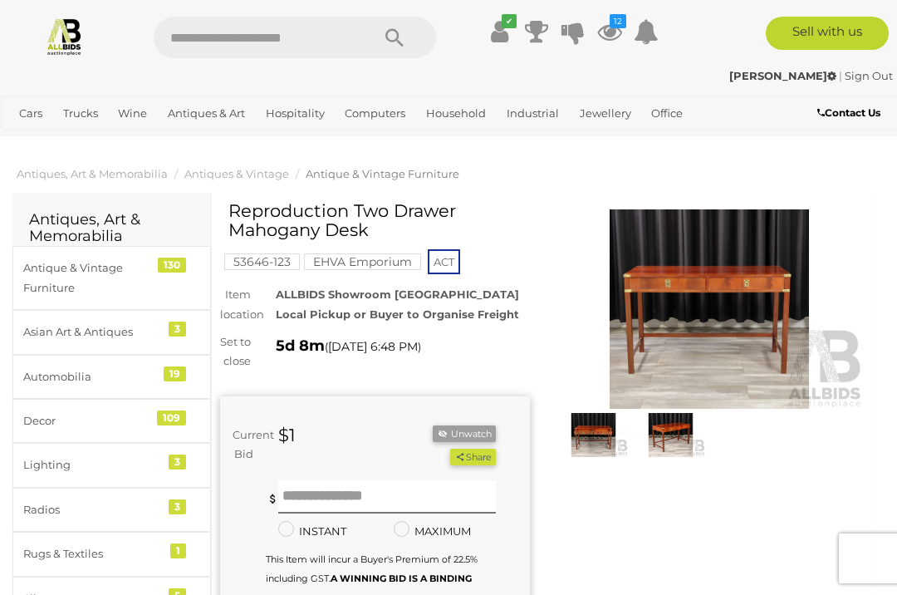
click at [597, 434] on img at bounding box center [593, 435] width 69 height 45
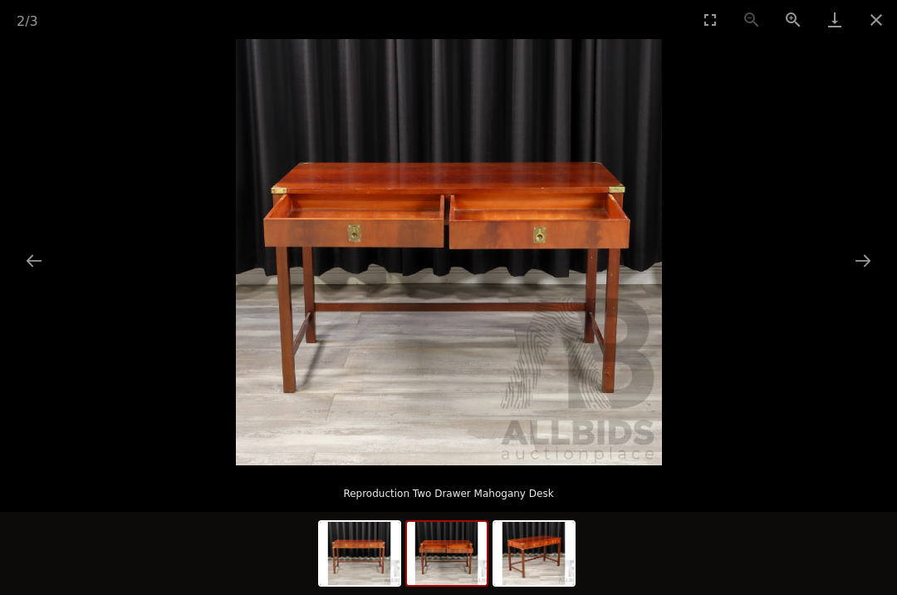
click at [542, 528] on img at bounding box center [534, 553] width 80 height 63
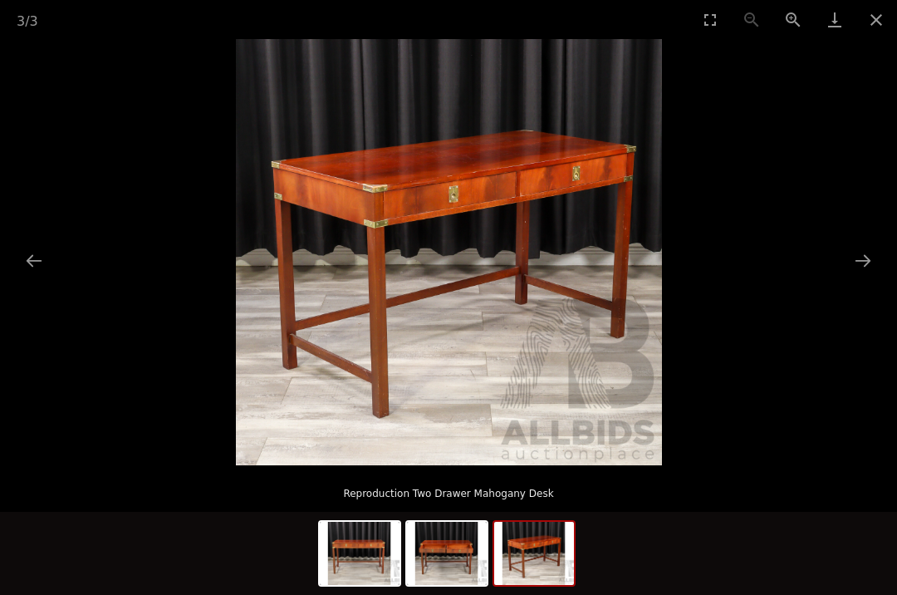
click at [883, 19] on button "Close gallery" at bounding box center [877, 19] width 42 height 39
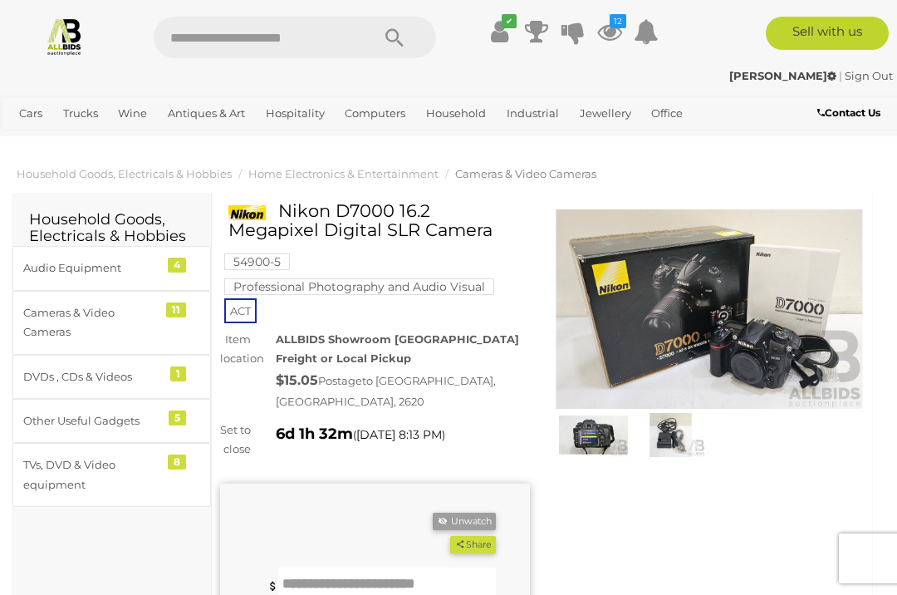
click at [601, 432] on img at bounding box center [593, 435] width 69 height 45
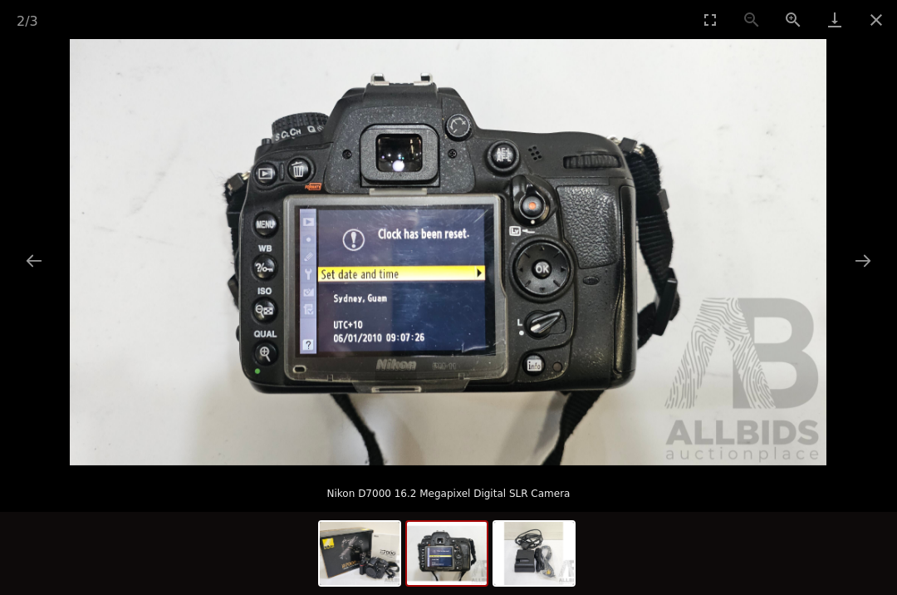
click at [448, 552] on img at bounding box center [447, 553] width 80 height 63
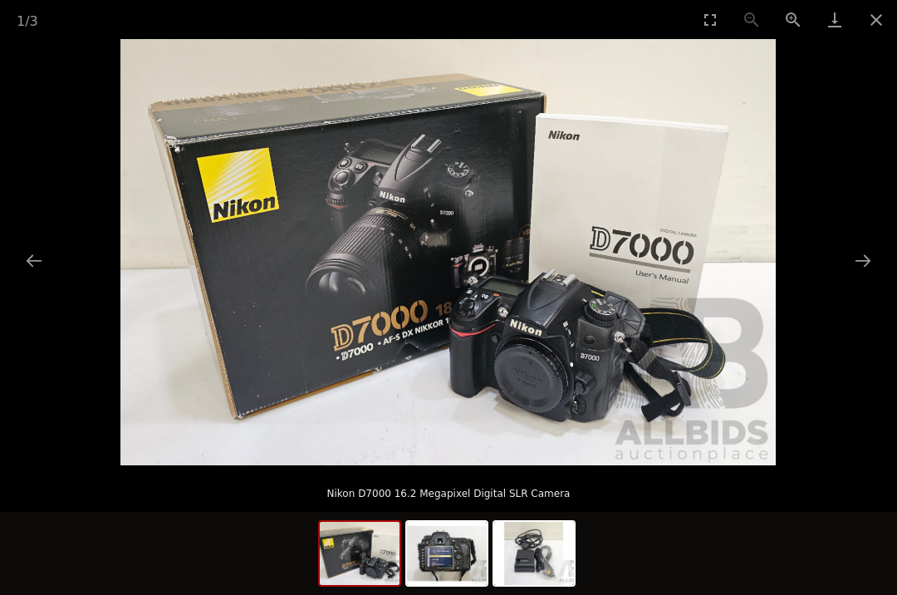
click at [358, 544] on img at bounding box center [360, 553] width 80 height 63
click at [545, 550] on img at bounding box center [534, 553] width 80 height 63
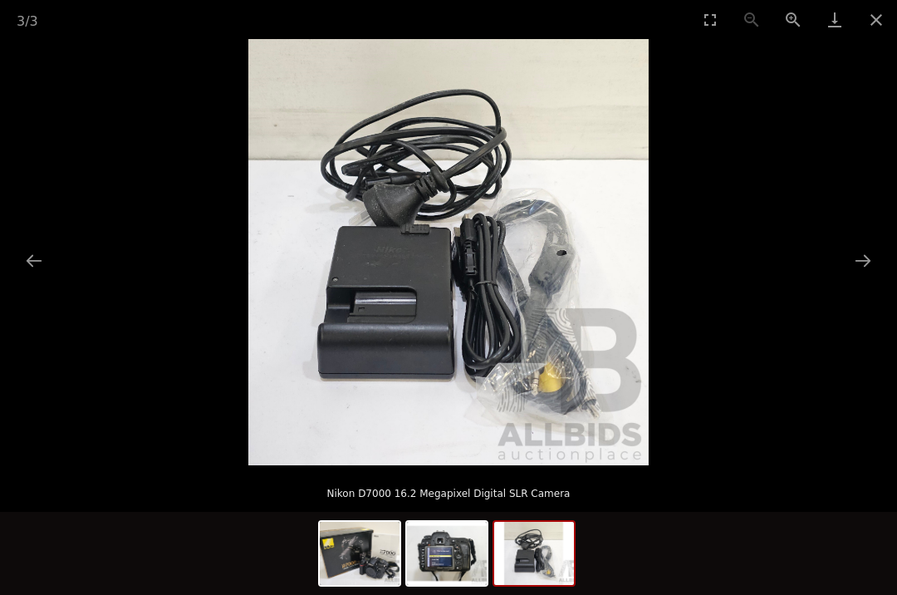
click at [366, 545] on img at bounding box center [360, 553] width 80 height 63
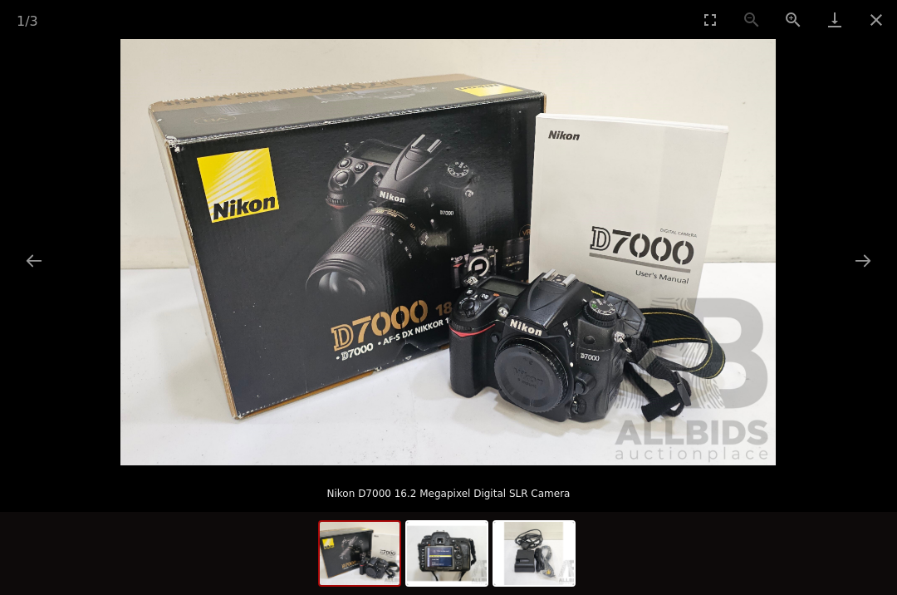
click at [889, 17] on button "Close gallery" at bounding box center [877, 19] width 42 height 39
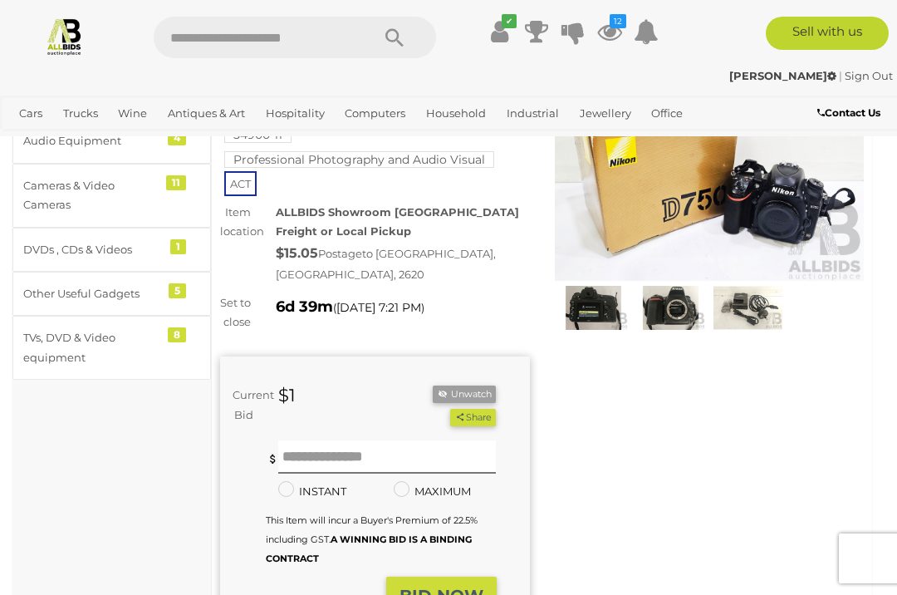
scroll to position [121, 0]
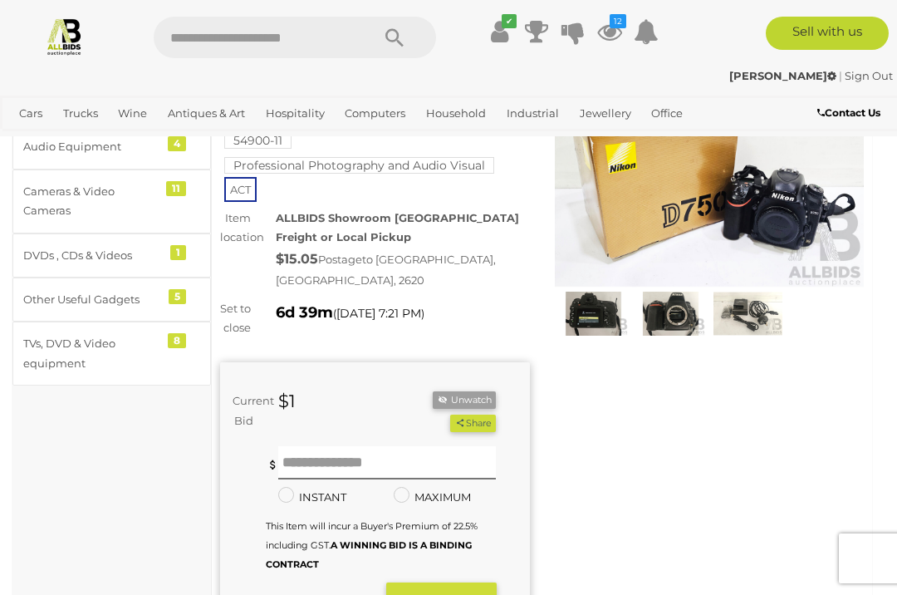
click at [609, 320] on img at bounding box center [593, 314] width 69 height 45
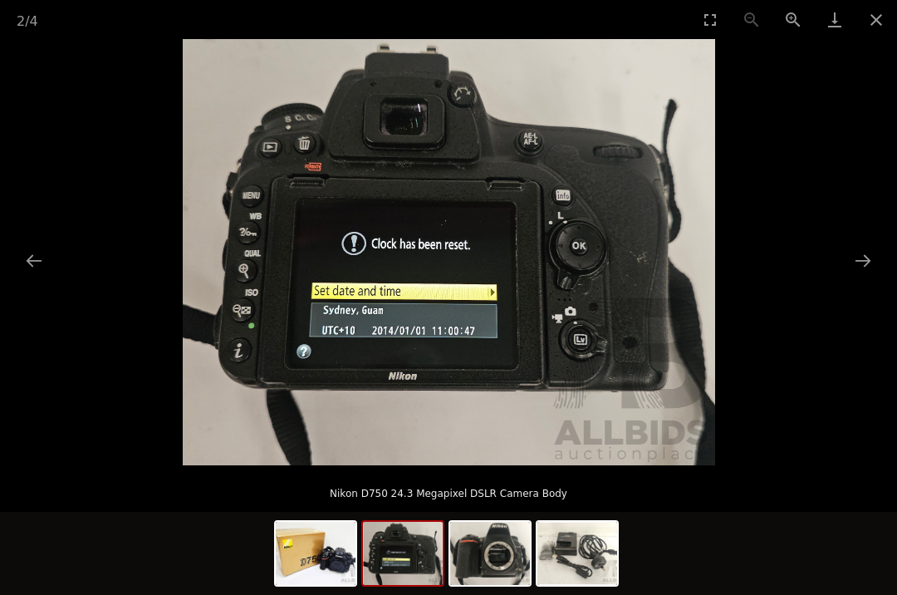
click at [498, 557] on img at bounding box center [490, 553] width 80 height 63
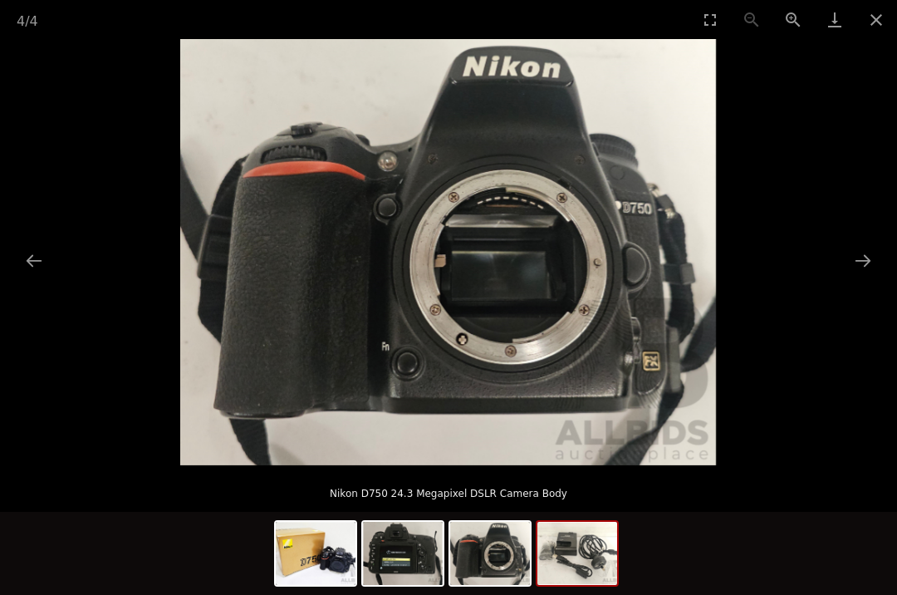
click at [574, 547] on img at bounding box center [577, 553] width 80 height 63
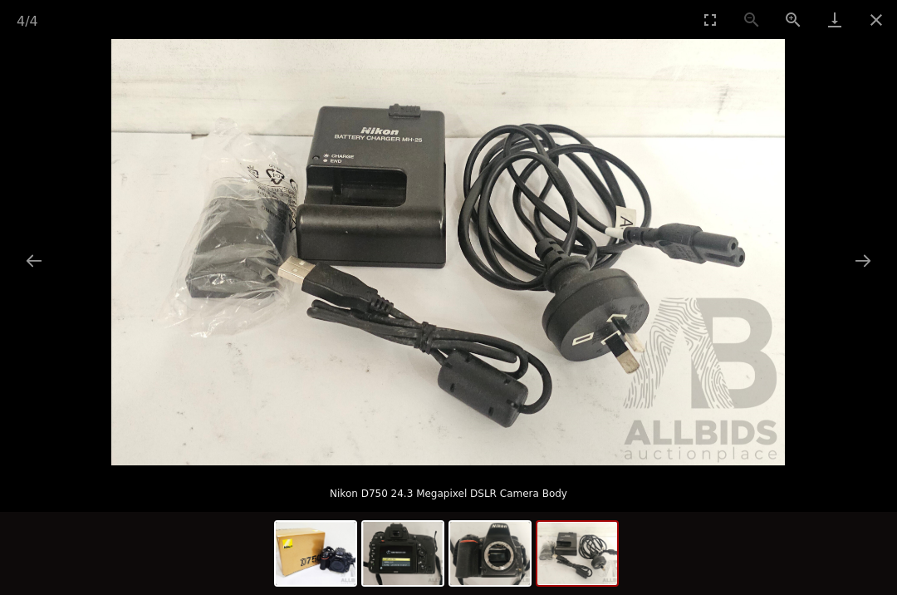
click at [879, 27] on button "Close gallery" at bounding box center [877, 19] width 42 height 39
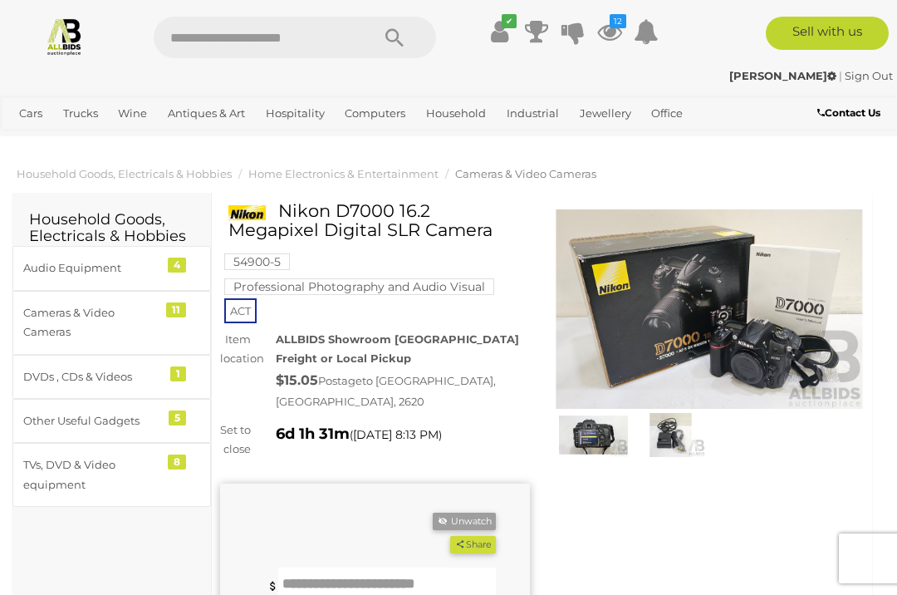
click at [591, 439] on img at bounding box center [593, 435] width 69 height 45
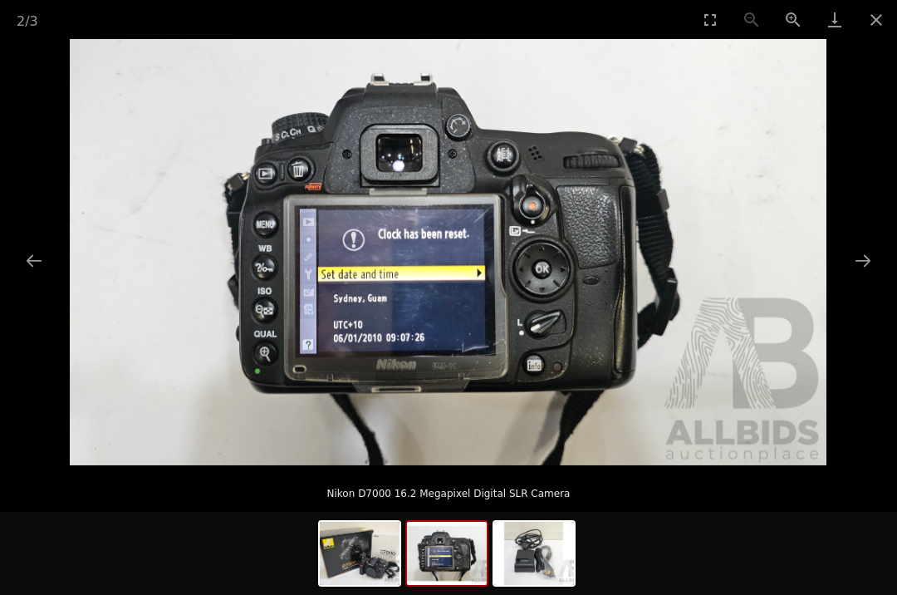
click at [871, 19] on button "Close gallery" at bounding box center [877, 19] width 42 height 39
